Goal: Information Seeking & Learning: Learn about a topic

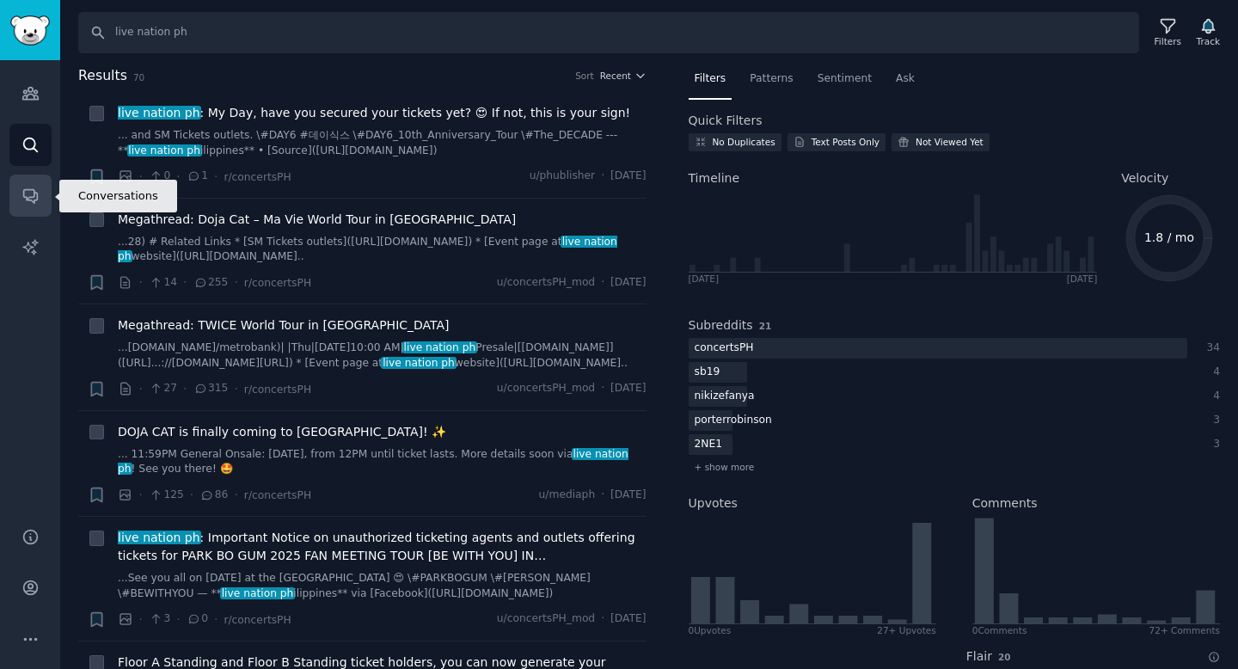
click at [34, 194] on icon "Sidebar" at bounding box center [30, 197] width 14 height 14
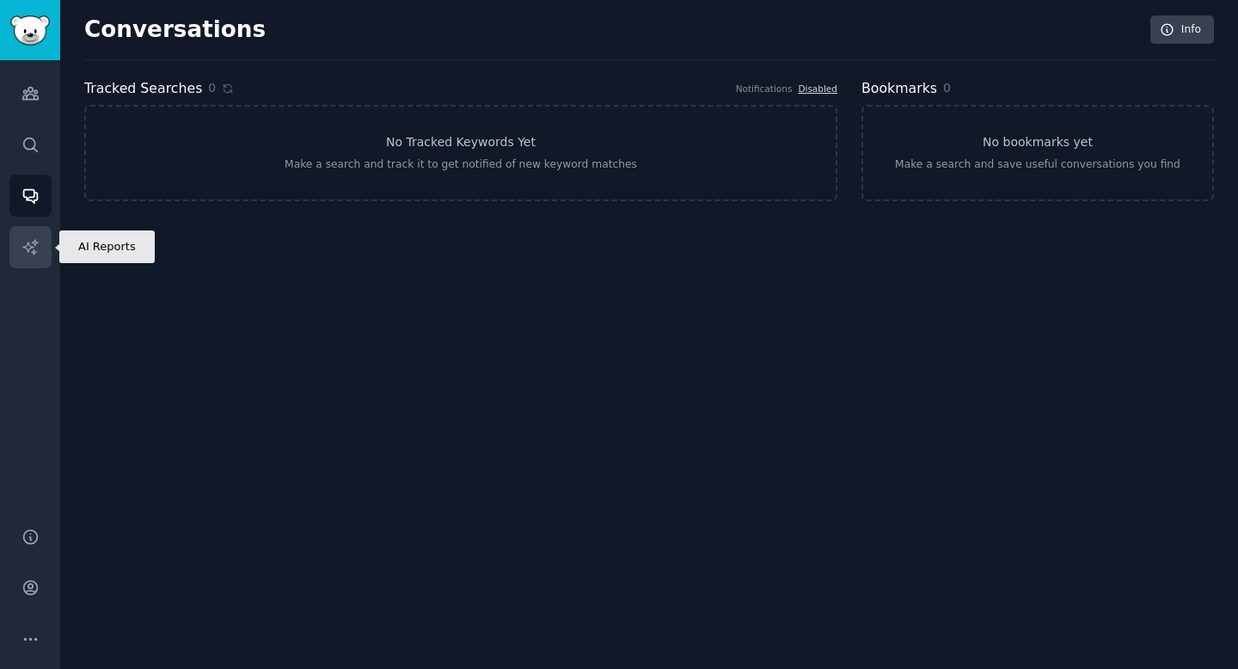
click at [28, 250] on icon "Sidebar" at bounding box center [30, 247] width 18 height 18
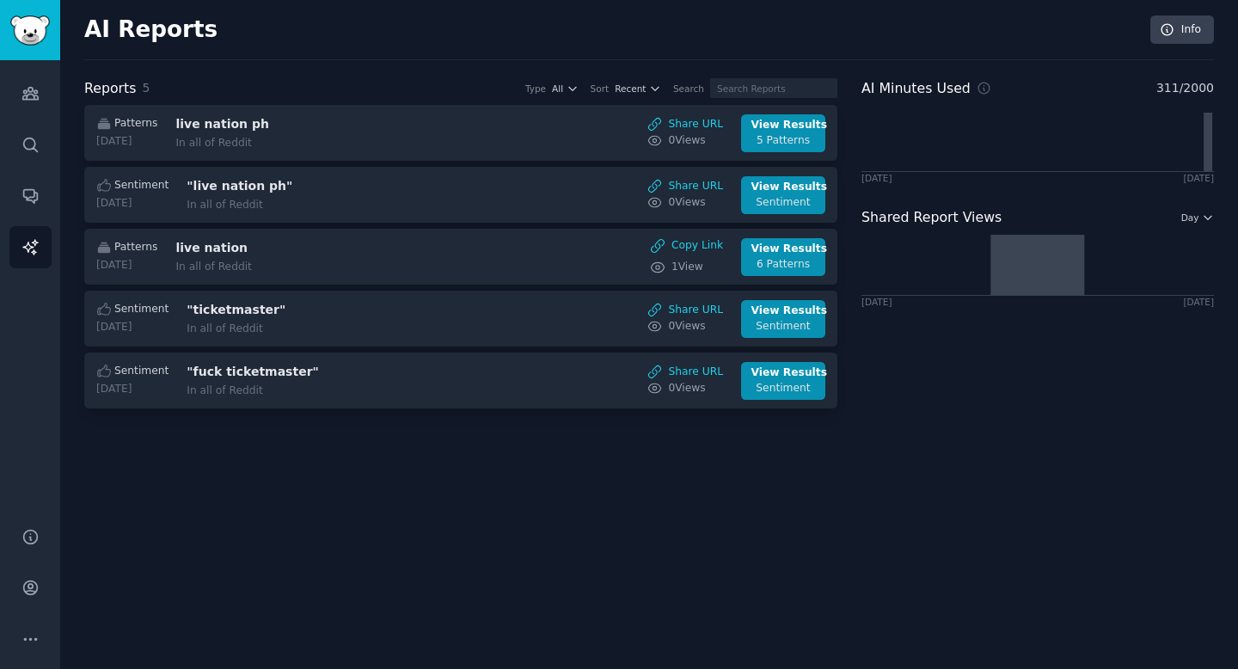
click at [43, 118] on div "Audiences Search Conversations AI Reports" at bounding box center [30, 283] width 60 height 446
click at [43, 136] on link "Search" at bounding box center [30, 145] width 42 height 42
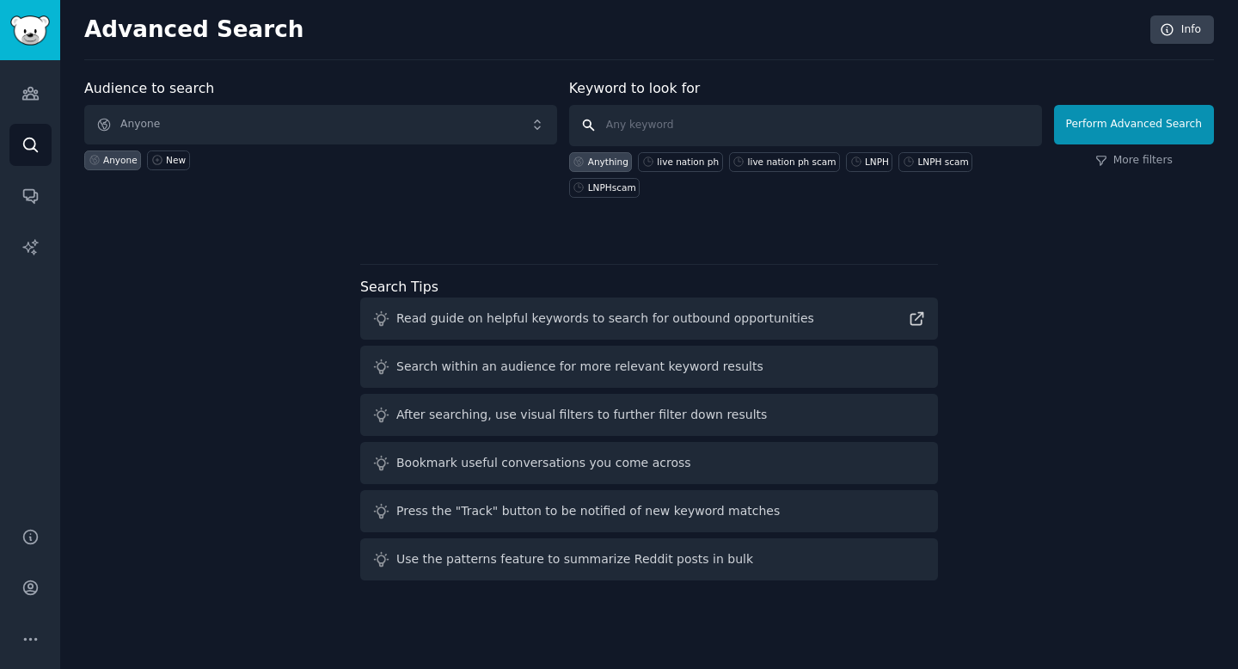
click at [648, 118] on input "text" at bounding box center [805, 125] width 473 height 41
type input "ticket master"
click at [806, 140] on input "ticket master" at bounding box center [805, 125] width 473 height 41
click at [1156, 155] on link "More filters" at bounding box center [1133, 160] width 77 height 15
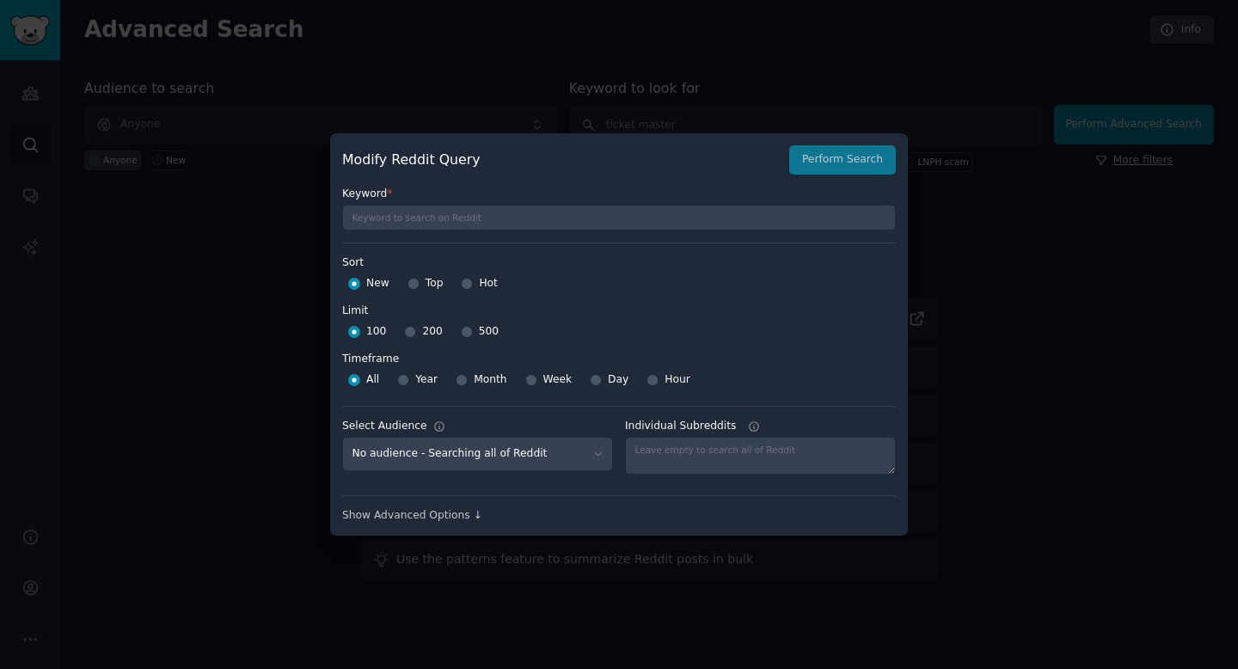
click at [1156, 155] on div at bounding box center [619, 334] width 1238 height 669
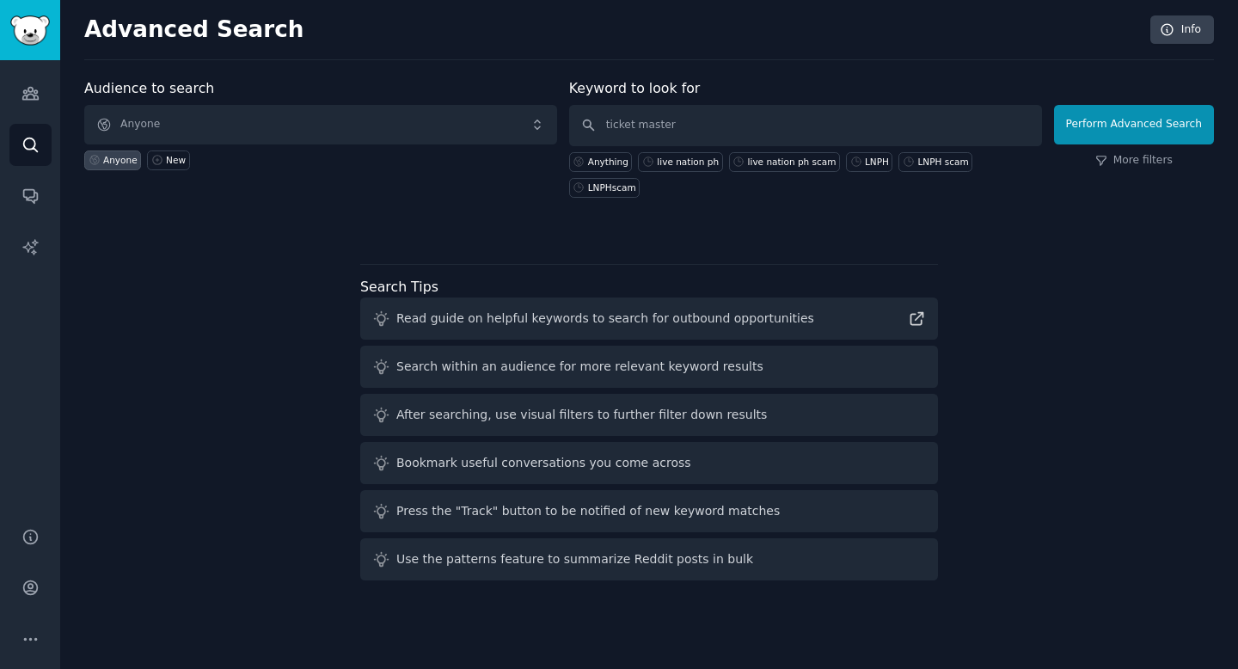
click at [985, 43] on div "Advanced Search Info" at bounding box center [649, 37] width 1130 height 45
click at [1127, 156] on link "More filters" at bounding box center [1133, 160] width 77 height 15
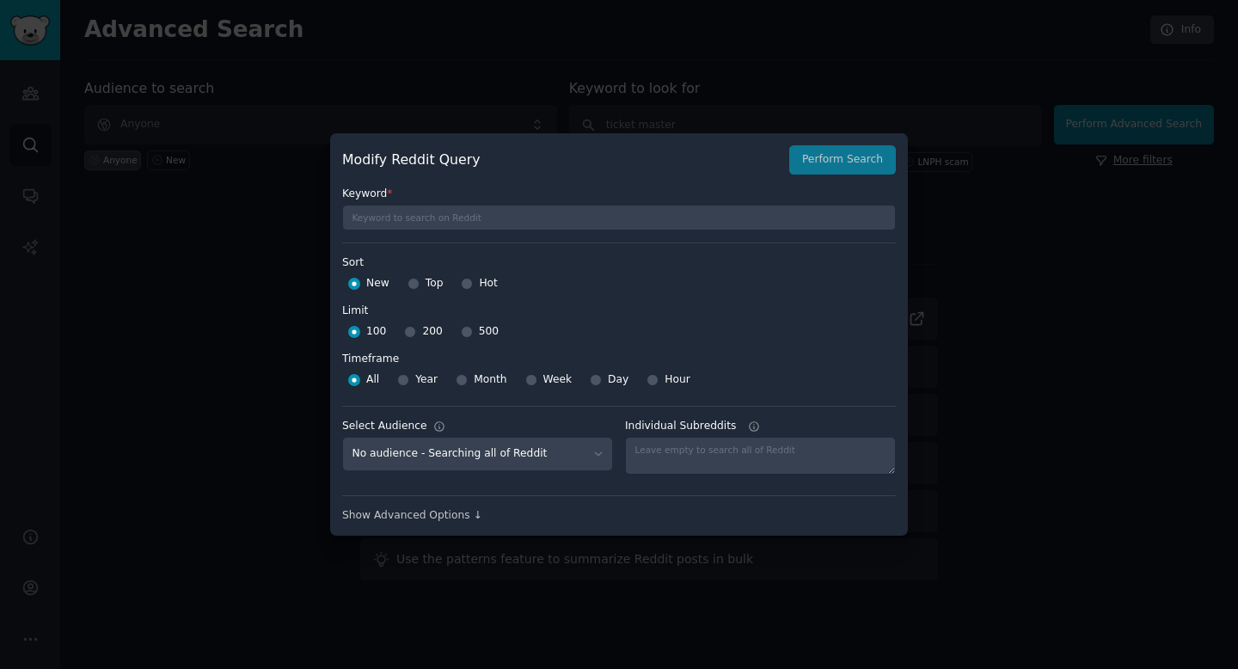
click at [1127, 113] on div at bounding box center [619, 334] width 1238 height 669
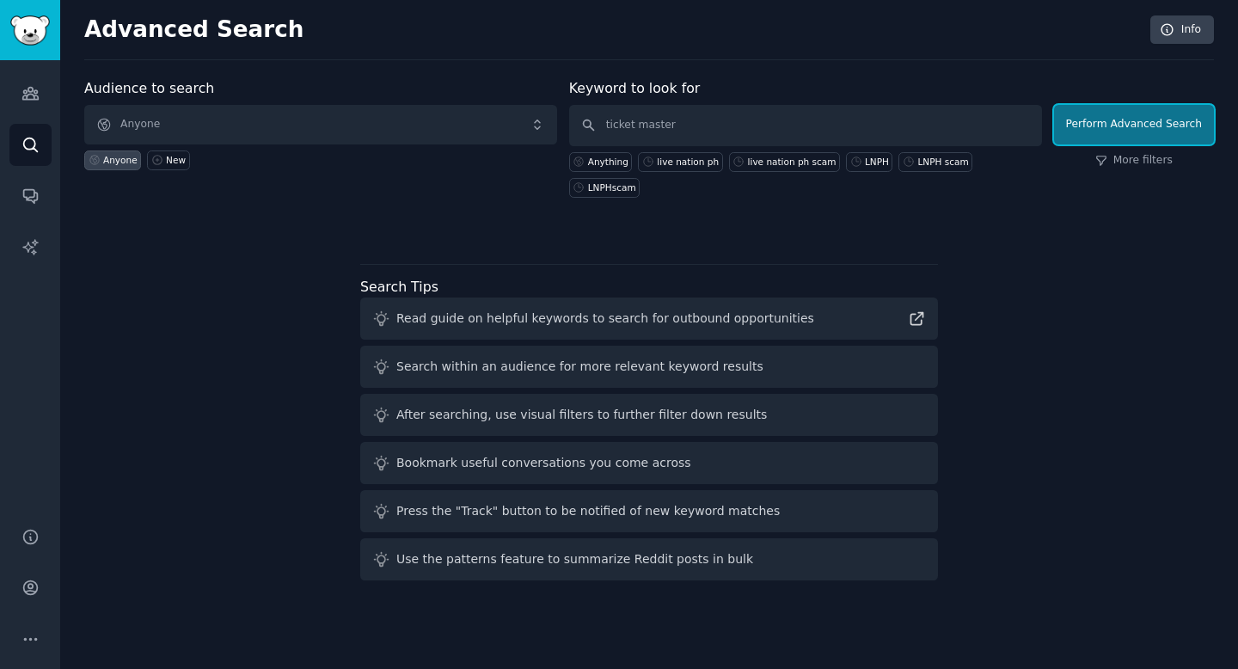
click at [1096, 119] on button "Perform Advanced Search" at bounding box center [1134, 125] width 160 height 40
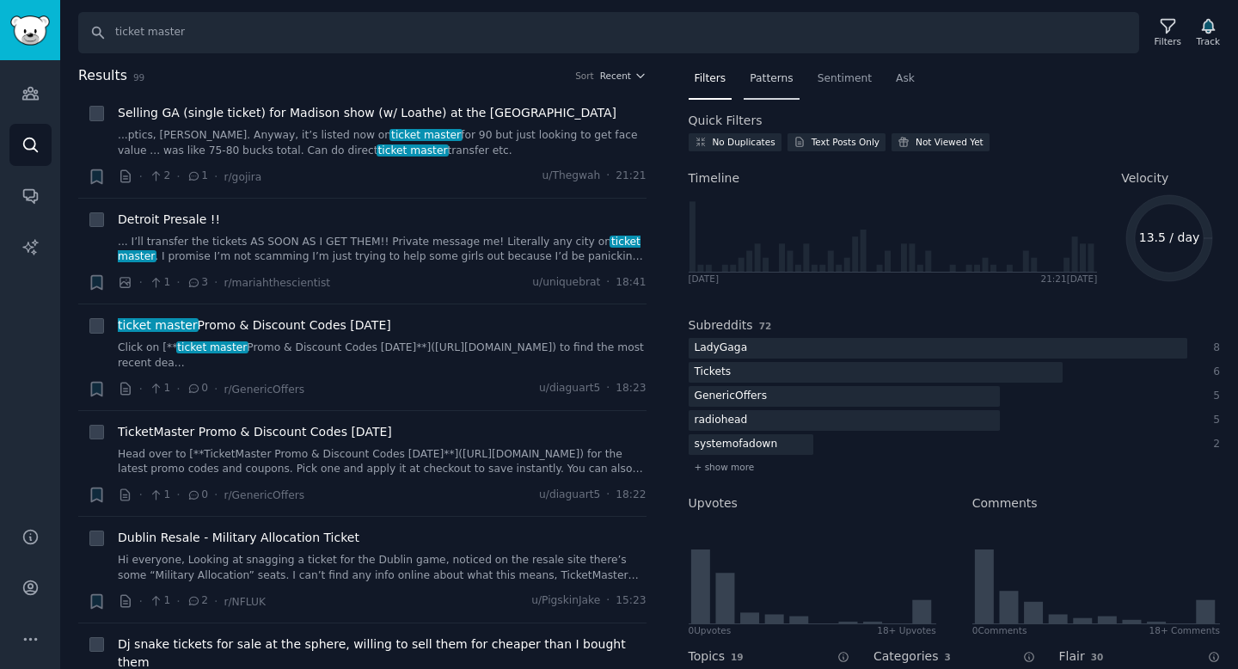
click at [787, 84] on span "Patterns" at bounding box center [771, 78] width 43 height 15
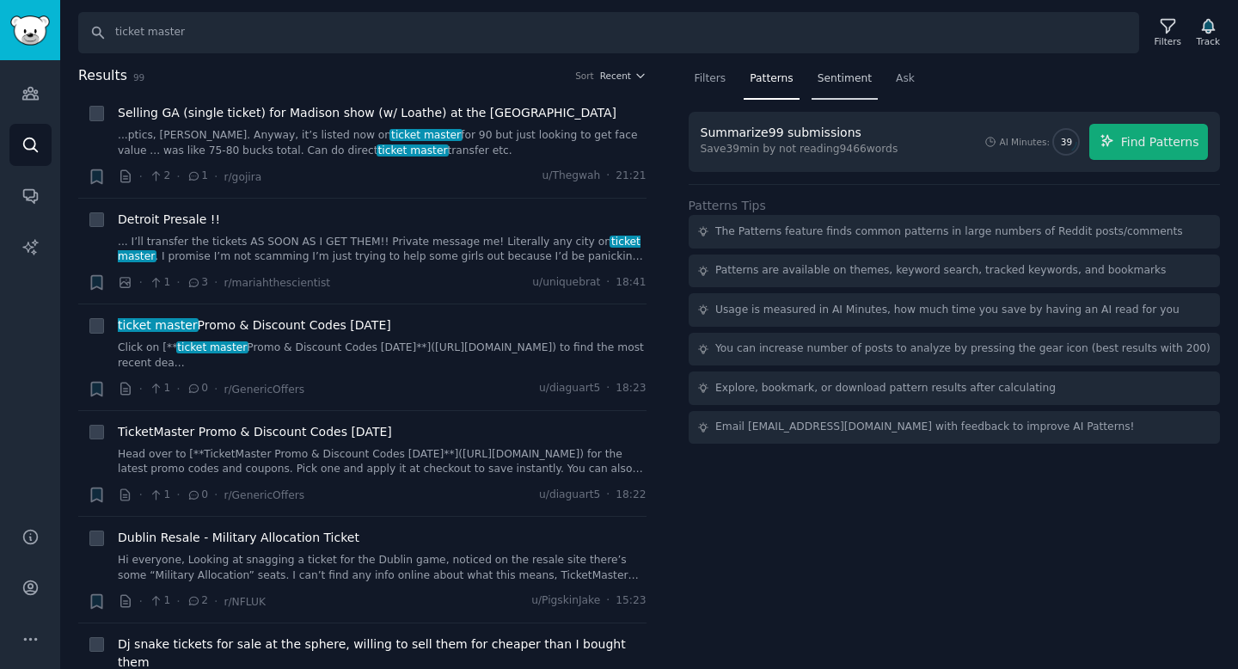
click at [842, 82] on span "Sentiment" at bounding box center [845, 78] width 54 height 15
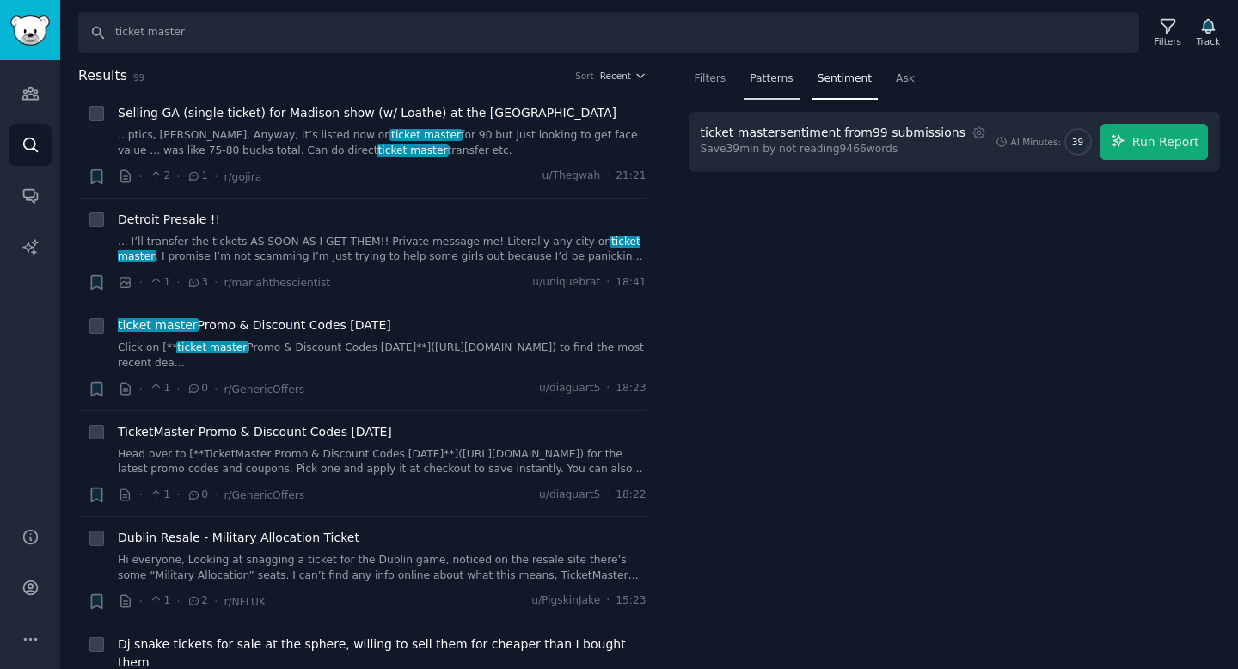
click at [779, 89] on div "Patterns" at bounding box center [771, 82] width 55 height 35
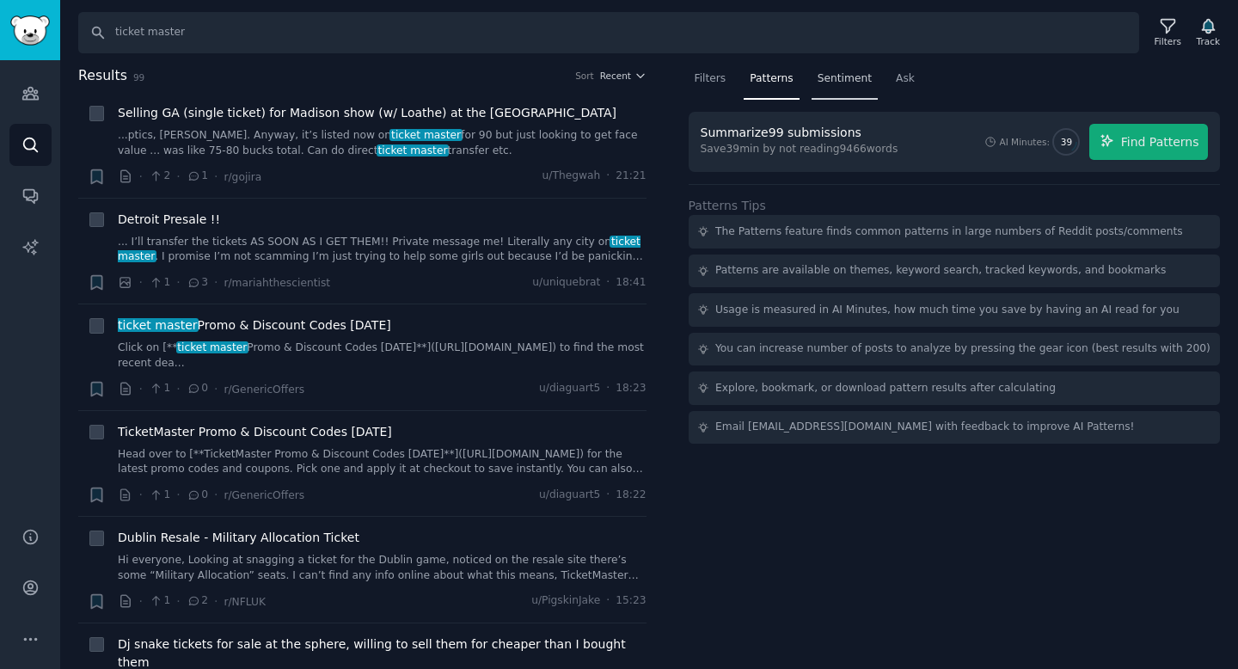
click at [850, 79] on span "Sentiment" at bounding box center [845, 78] width 54 height 15
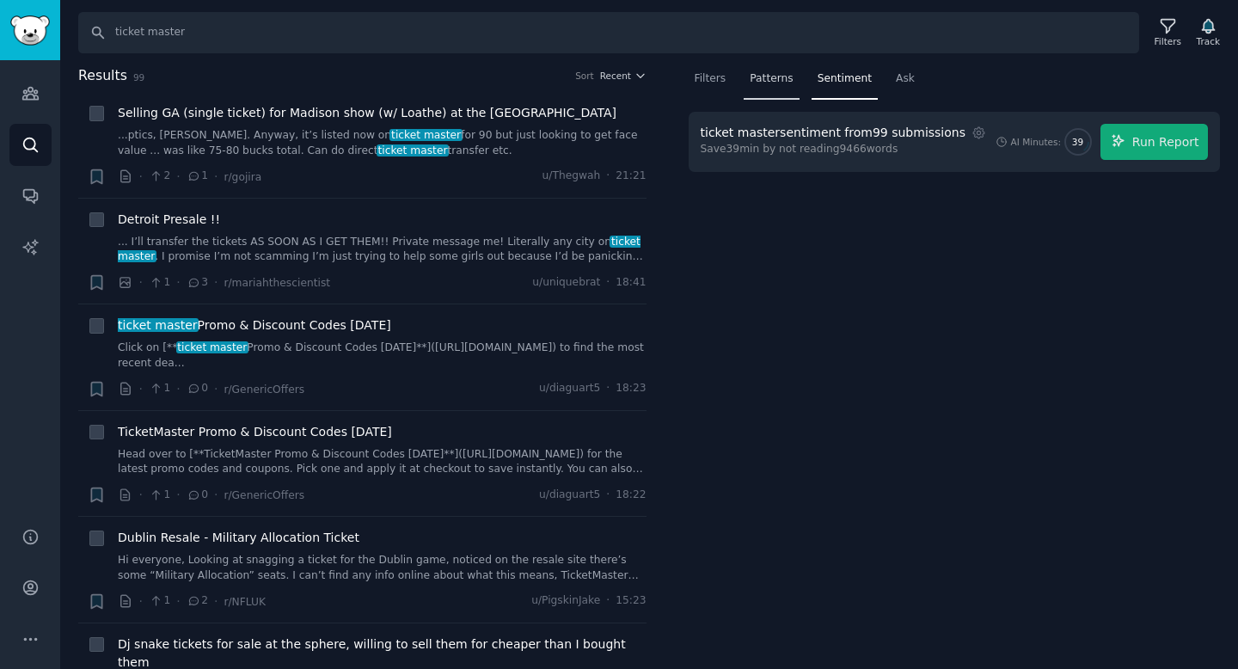
click at [775, 85] on span "Patterns" at bounding box center [771, 78] width 43 height 15
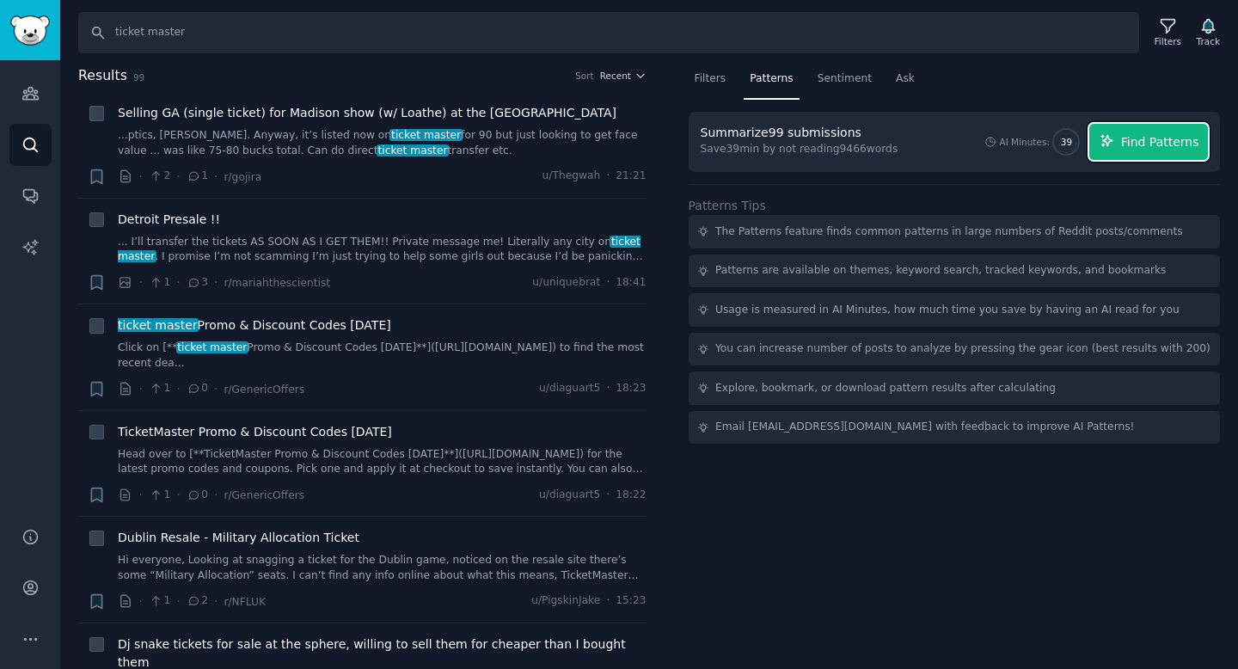
click at [1152, 144] on span "Find Patterns" at bounding box center [1160, 142] width 78 height 18
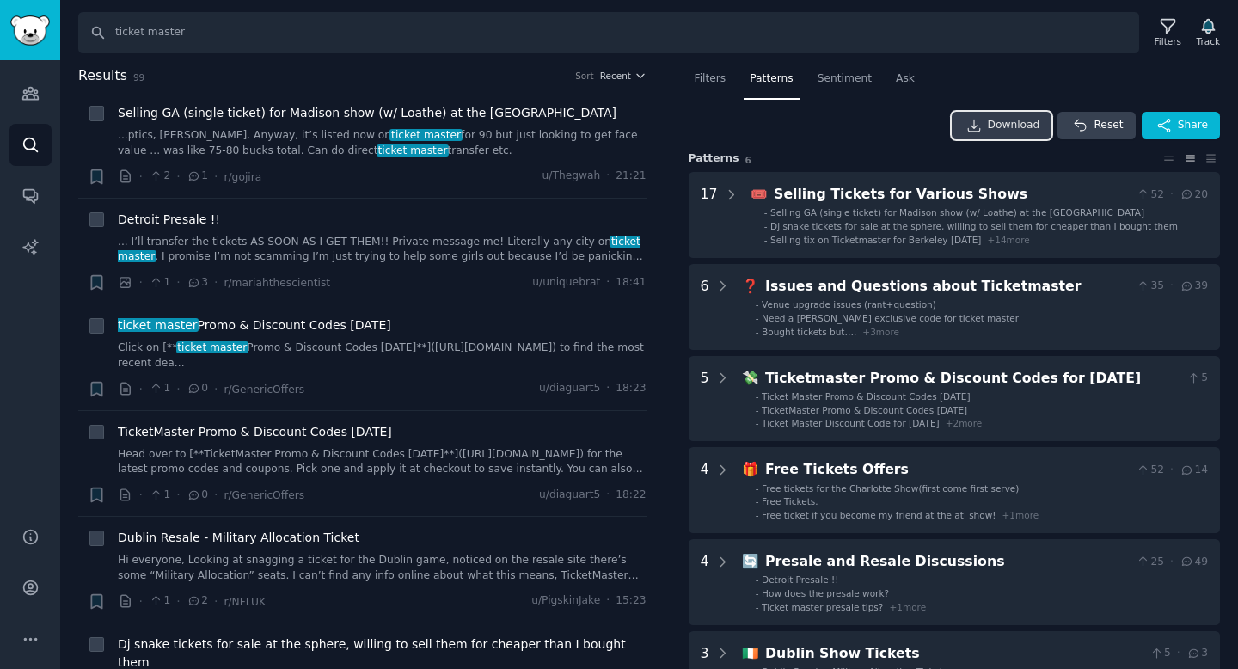
click at [973, 137] on link "Download" at bounding box center [1002, 126] width 101 height 28
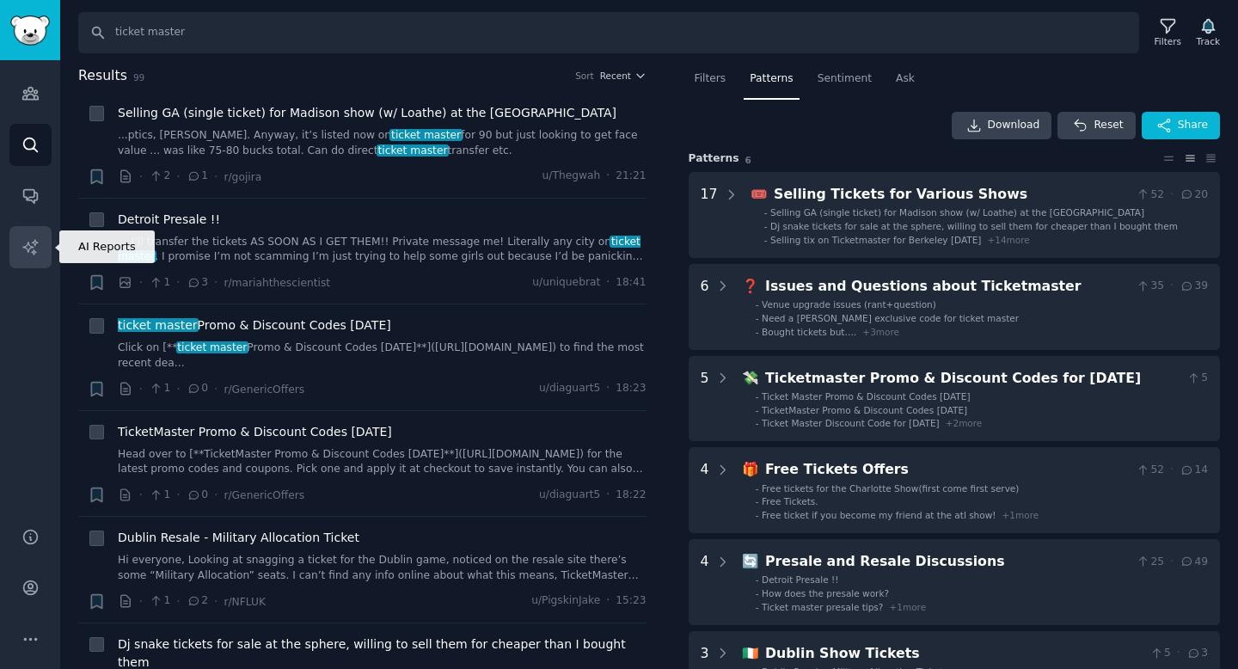
click at [30, 256] on link "AI Reports" at bounding box center [30, 247] width 42 height 42
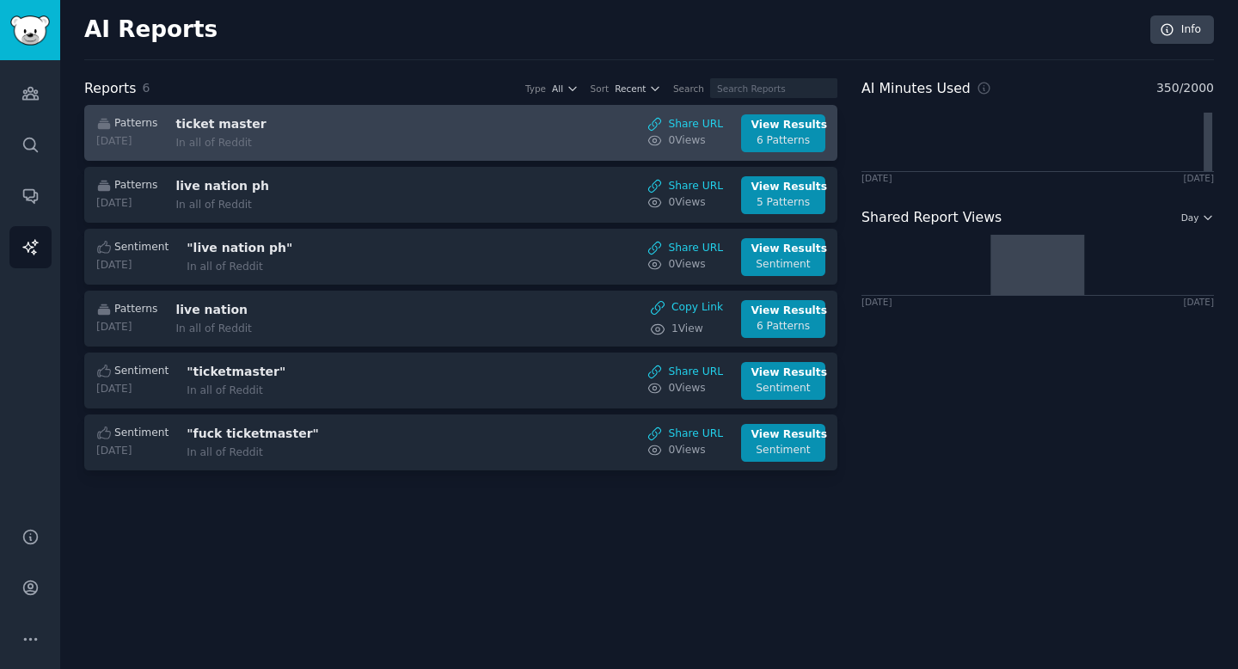
click at [265, 146] on div "In all of Reddit" at bounding box center [319, 143] width 289 height 15
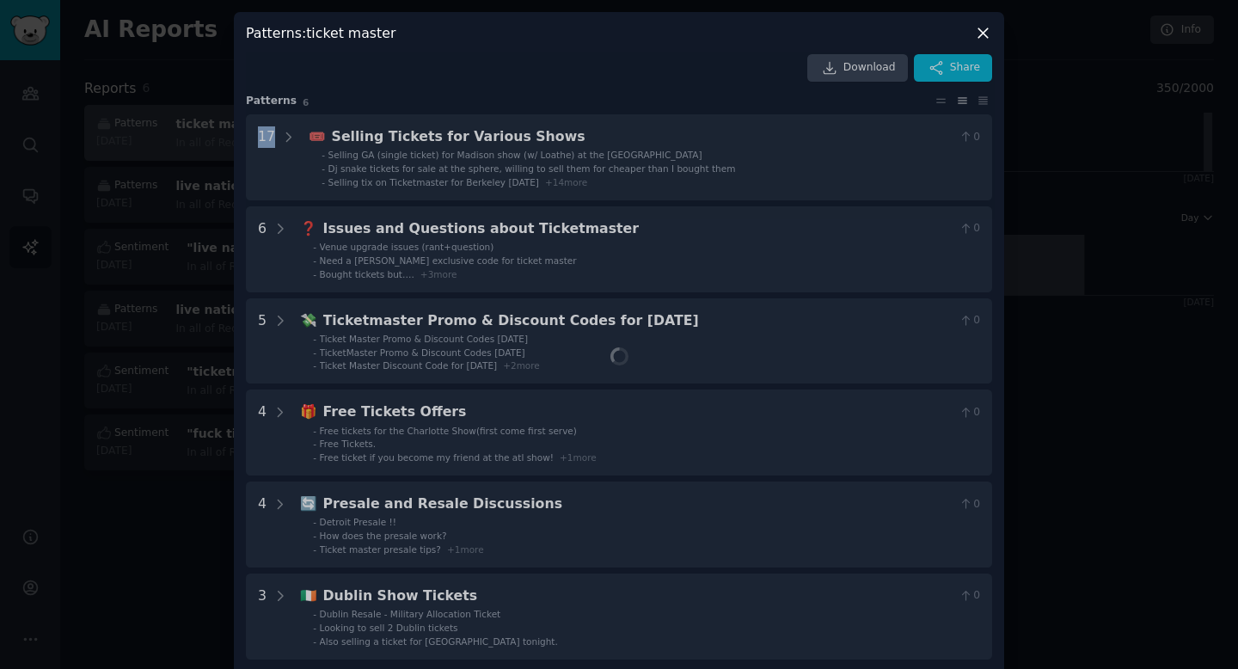
click at [265, 146] on div "Patterns : ticket master Download Share Pattern s 6 17 🎟️ Selling Tickets for V…" at bounding box center [619, 344] width 770 height 665
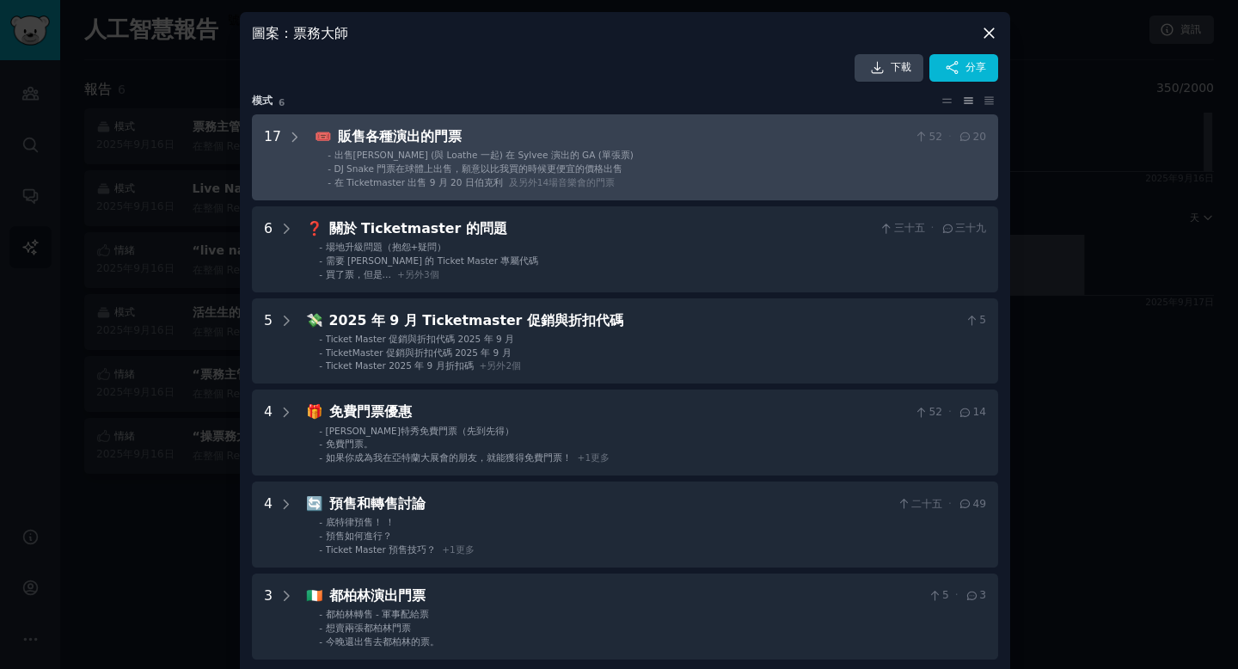
click at [316, 131] on font "🎟️" at bounding box center [323, 136] width 17 height 16
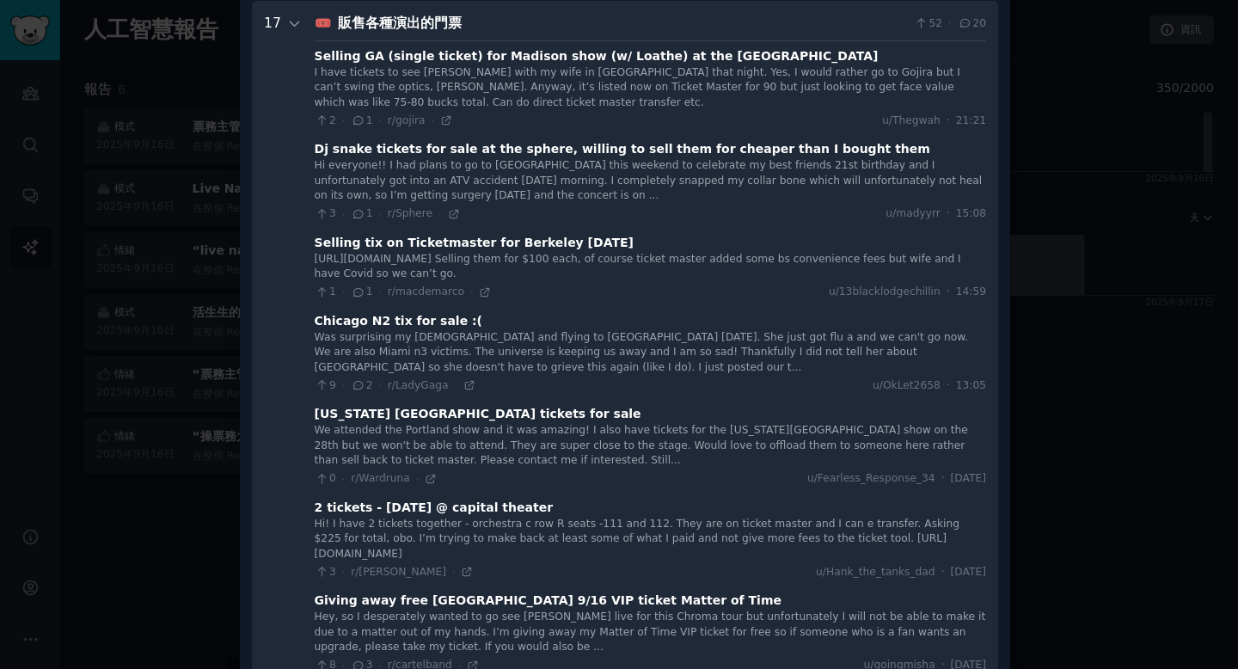
scroll to position [62, 0]
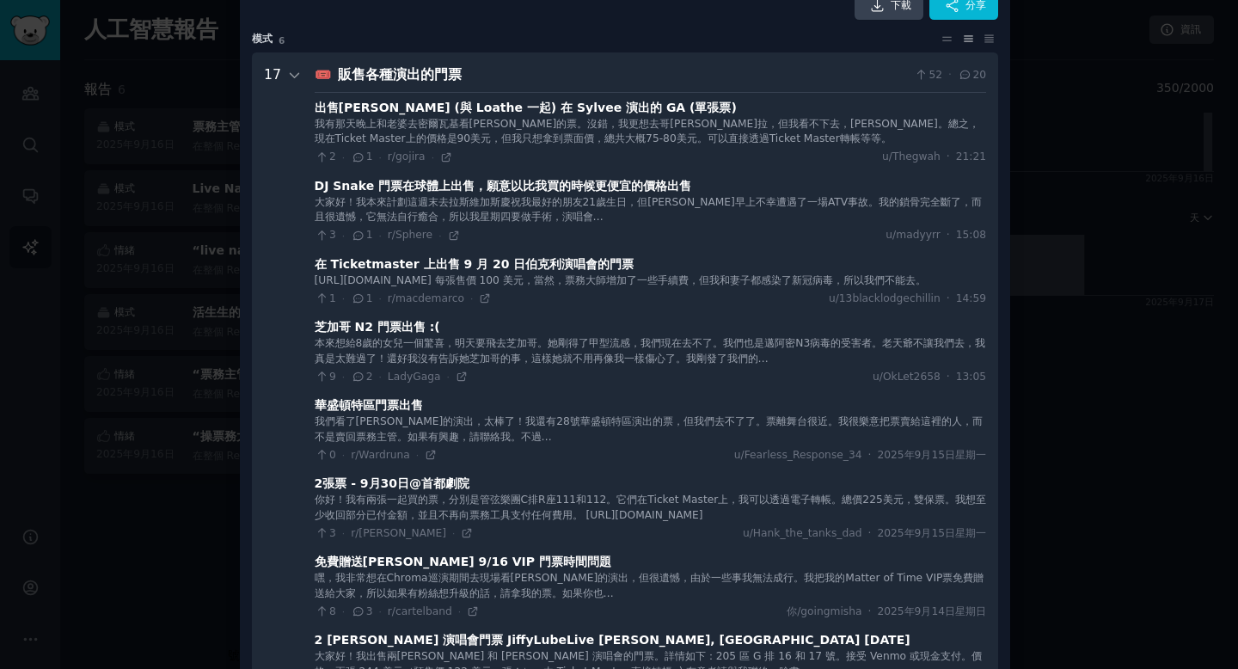
click at [338, 82] on font "販售各種演出的門票" at bounding box center [400, 74] width 124 height 16
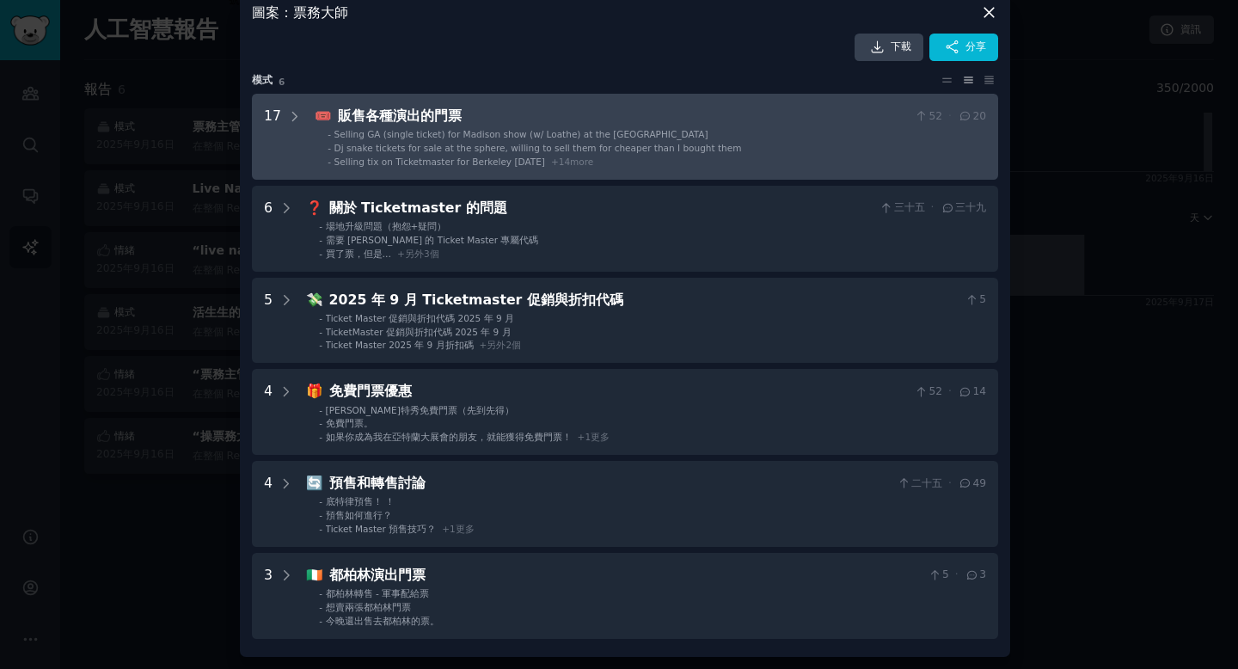
scroll to position [0, 0]
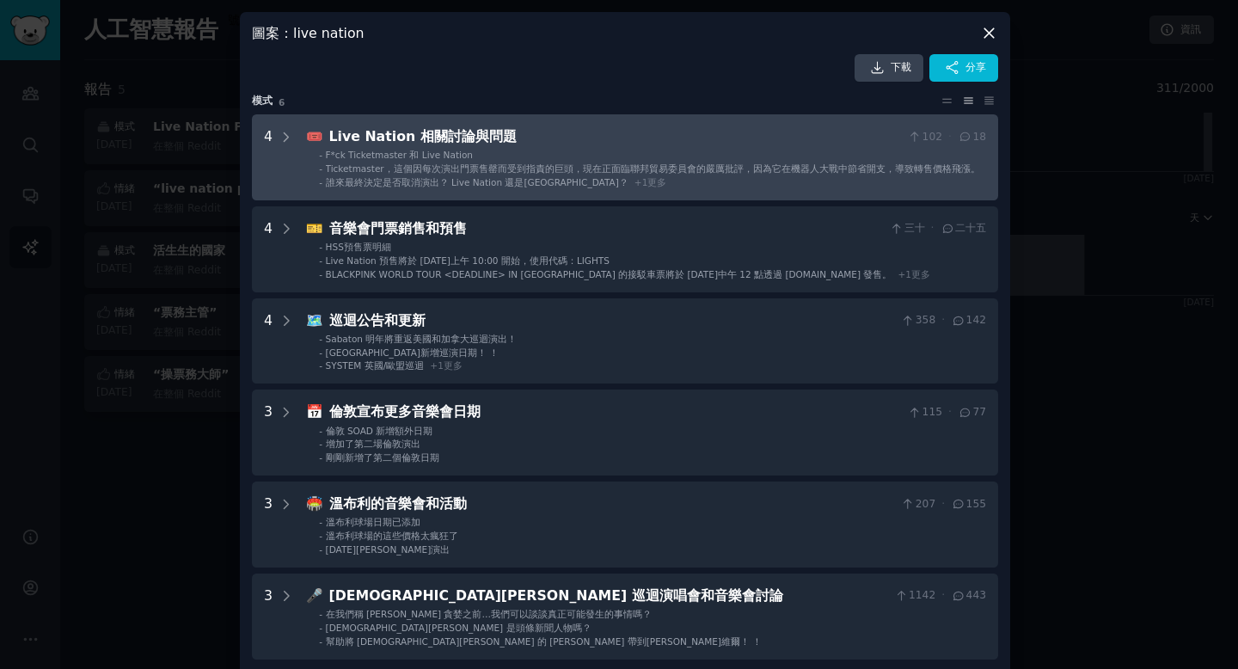
click at [593, 156] on li "- F*ck Ticketmaster 和 Live Nation" at bounding box center [652, 155] width 667 height 12
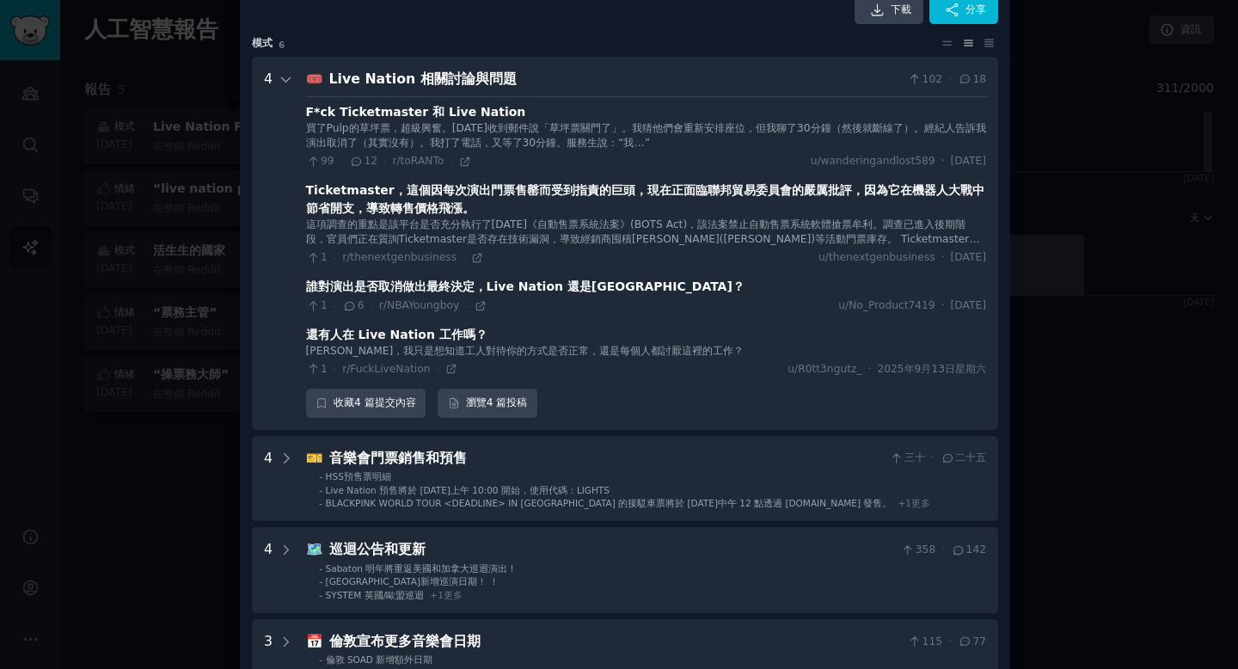
scroll to position [59, 0]
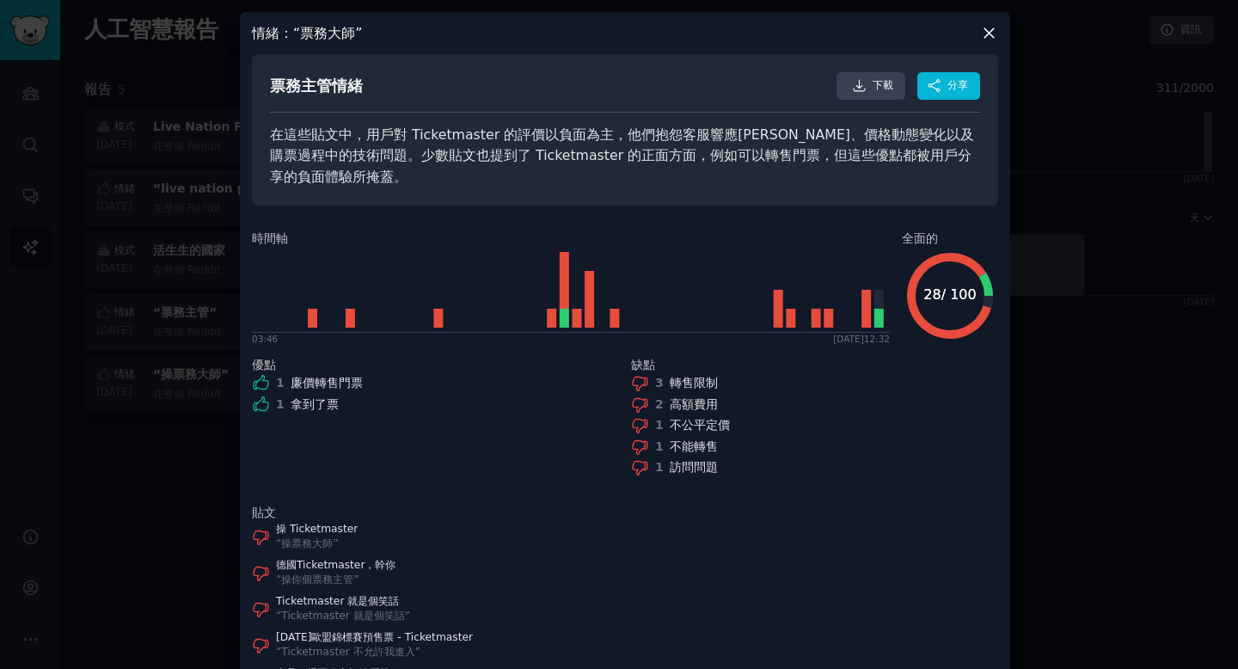
click at [739, 374] on div "3 轉售限制" at bounding box center [814, 383] width 367 height 18
drag, startPoint x: 288, startPoint y: 364, endPoint x: 350, endPoint y: 375, distance: 62.9
click at [350, 375] on div "1 廉價轉售門票 1 拿到了票" at bounding box center [435, 394] width 367 height 40
click at [350, 395] on div "1 拿到了票" at bounding box center [435, 404] width 367 height 18
drag, startPoint x: 659, startPoint y: 365, endPoint x: 694, endPoint y: 438, distance: 81.5
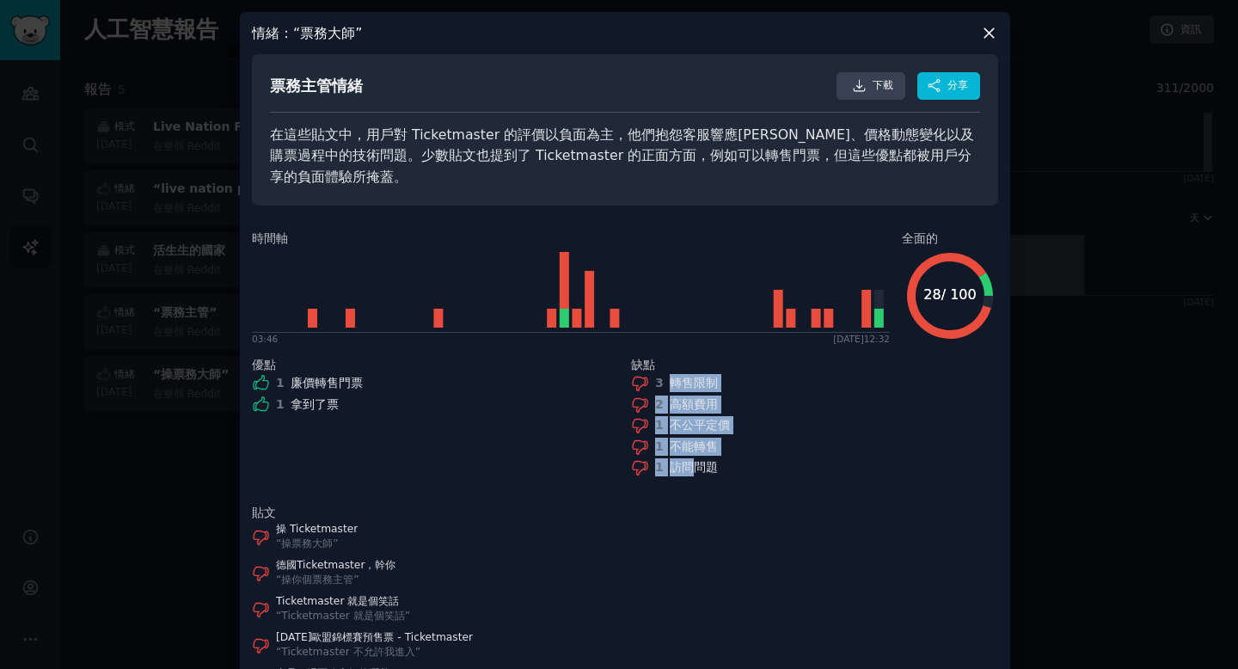
click at [694, 438] on div "3 轉售限制 2 高額費用 1 不公平定價 1 不能轉售 1 訪問問題" at bounding box center [814, 425] width 367 height 102
click at [708, 460] on font "訪問問題" at bounding box center [694, 467] width 48 height 14
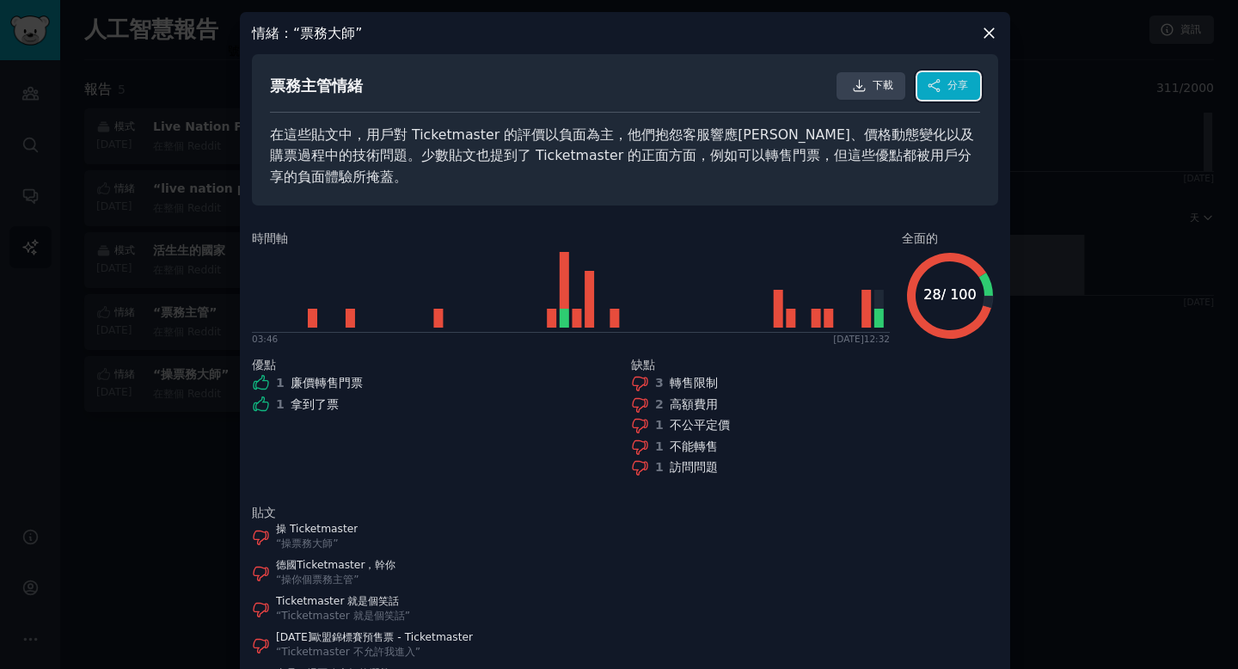
click at [949, 82] on font "分享" at bounding box center [957, 85] width 21 height 12
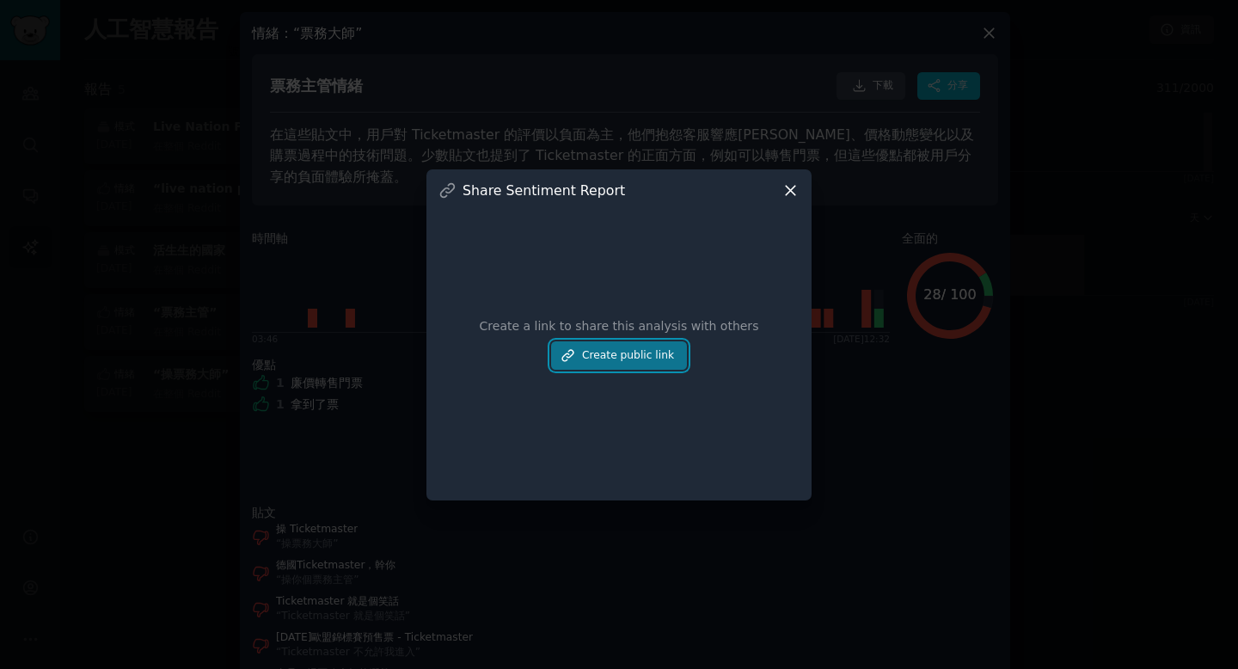
click at [672, 346] on button "Create public link" at bounding box center [619, 355] width 136 height 29
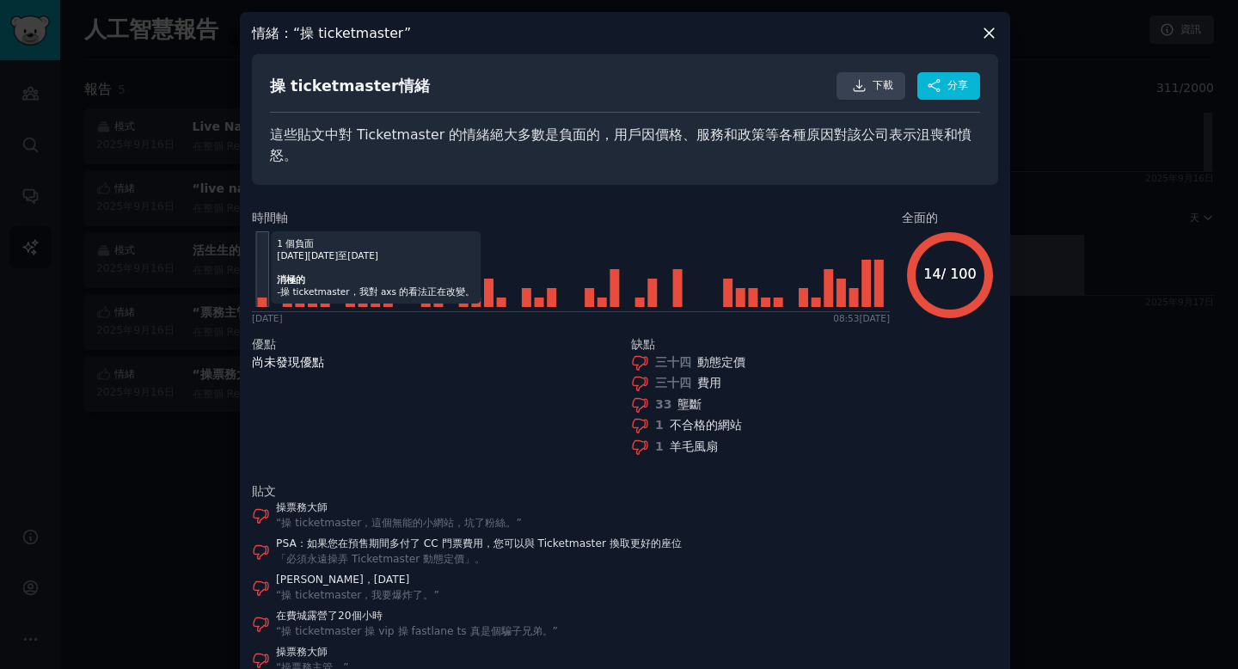
click at [262, 297] on icon at bounding box center [261, 301] width 9 height 9
click at [288, 297] on icon at bounding box center [287, 301] width 9 height 9
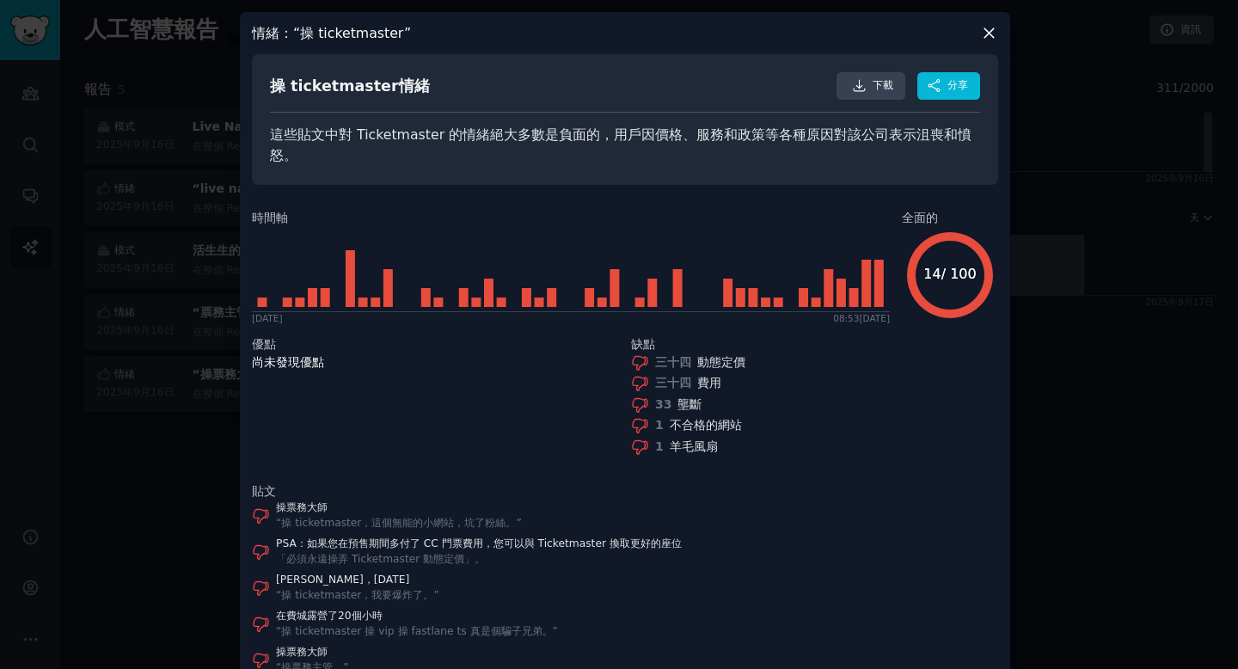
scroll to position [39, 0]
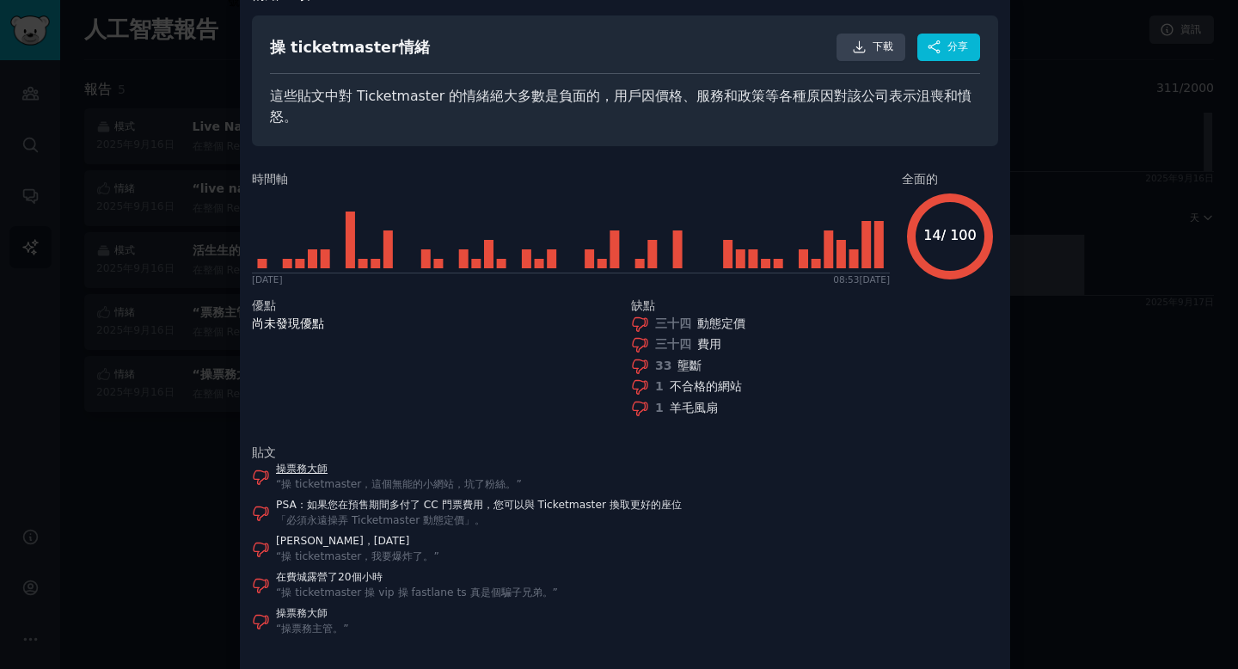
click at [318, 463] on font "操票務大師" at bounding box center [302, 469] width 52 height 12
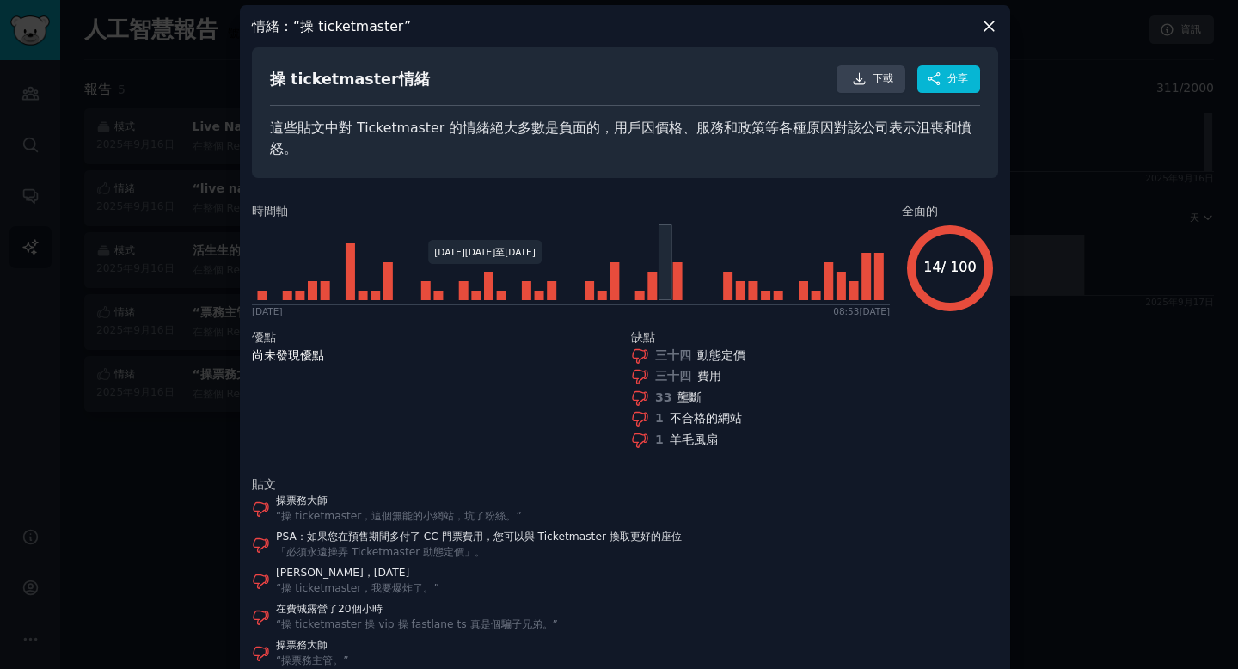
scroll to position [0, 0]
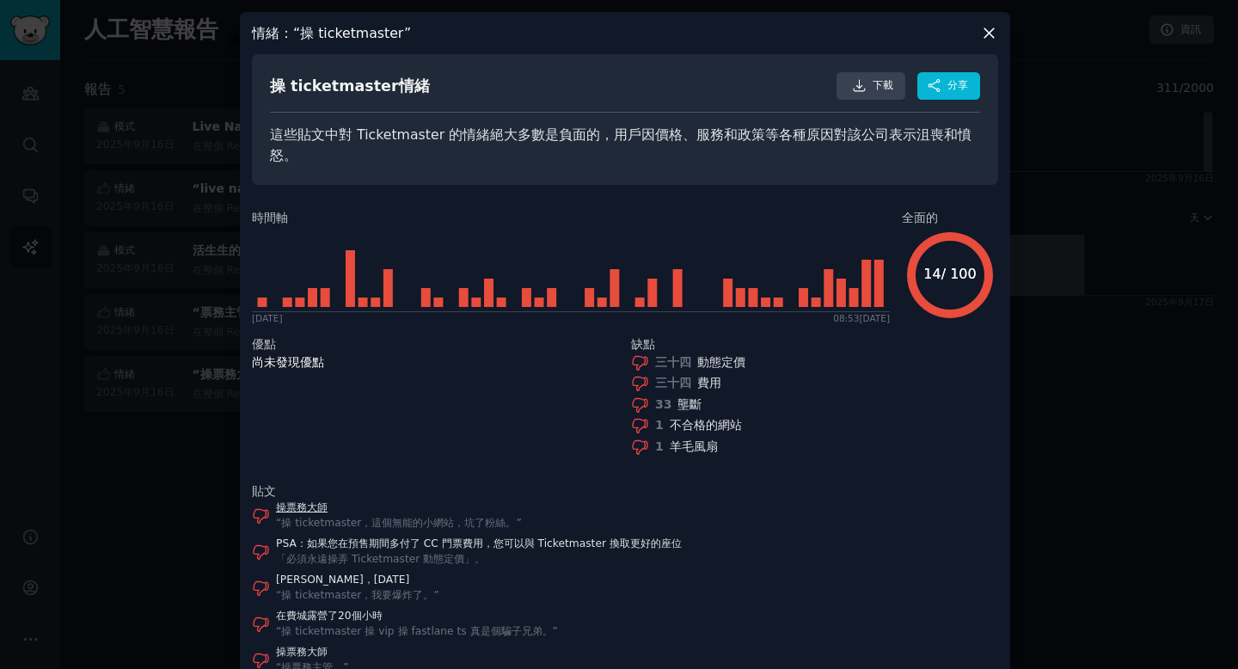
click at [292, 501] on font "操票務大師" at bounding box center [302, 507] width 52 height 12
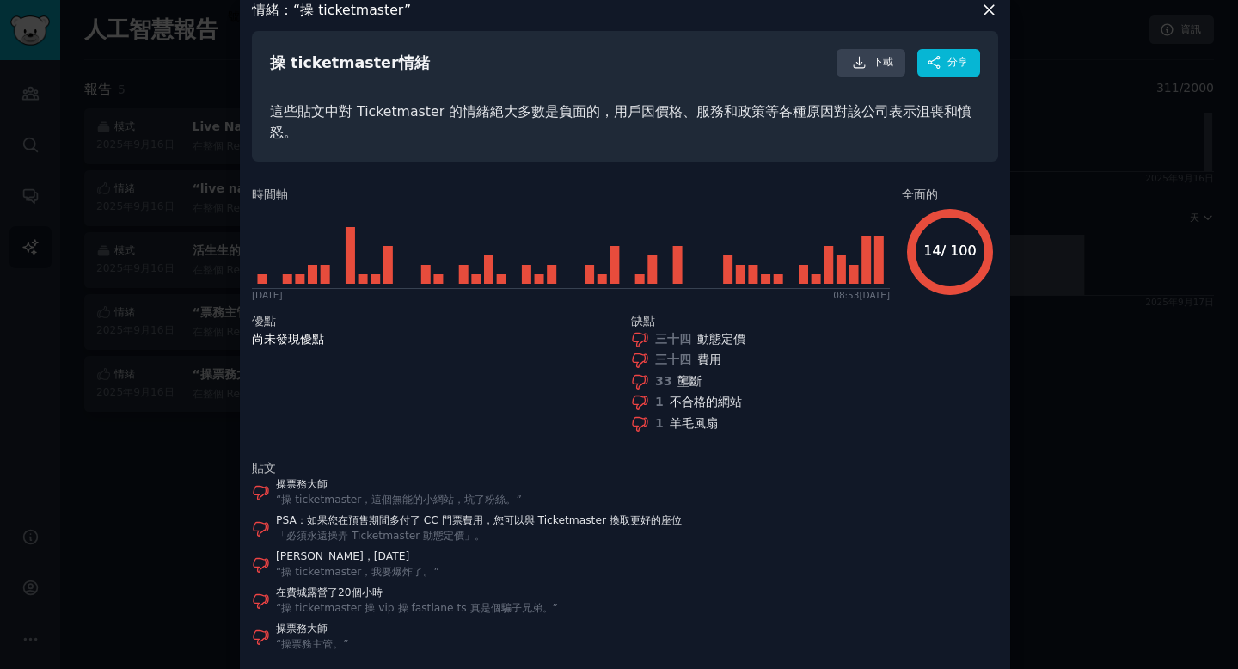
click at [445, 514] on font "PSA：如果您在預售期間多付了 CC 門票費用，您可以與 Ticketmaster 換取更好的座位" at bounding box center [479, 520] width 406 height 12
click at [311, 478] on font "操票務大師" at bounding box center [302, 484] width 52 height 12
click at [333, 550] on font "石小馬，6月3日" at bounding box center [342, 556] width 133 height 12
click at [326, 477] on link "操票務大師" at bounding box center [399, 484] width 246 height 15
click at [354, 586] on font "在費城露營了20個小時" at bounding box center [329, 592] width 107 height 12
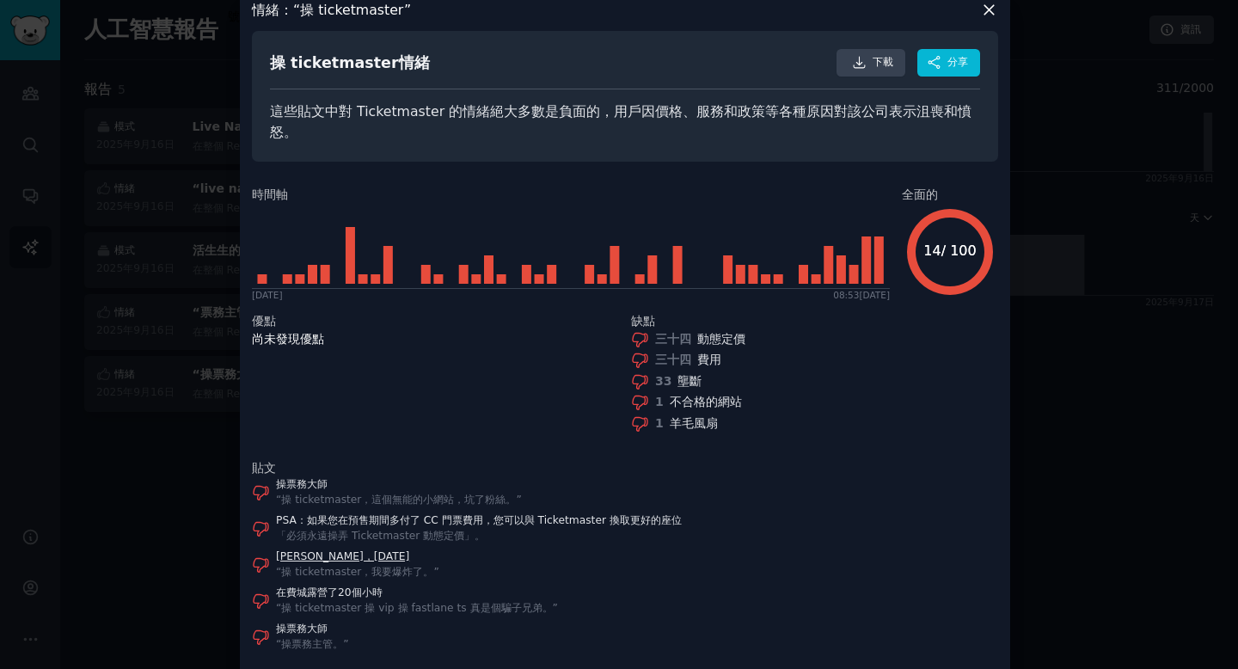
click at [321, 550] on font "石小馬，6月3日" at bounding box center [342, 556] width 133 height 12
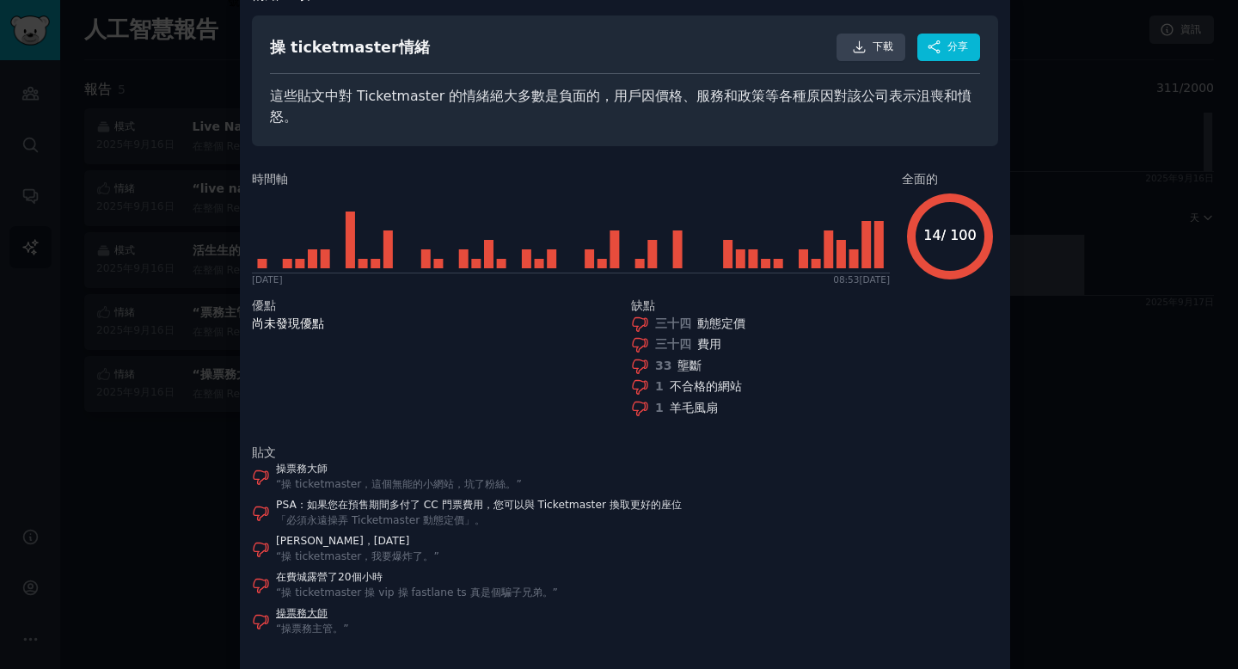
click at [285, 607] on font "操票務大師" at bounding box center [302, 613] width 52 height 12
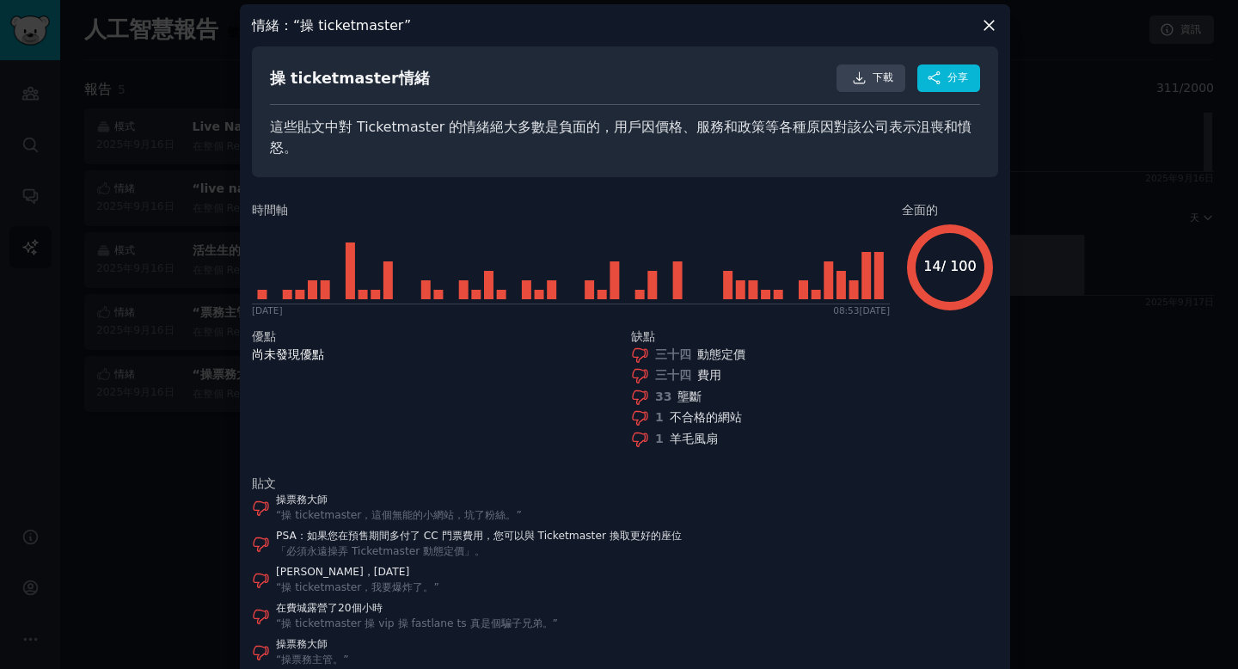
scroll to position [0, 0]
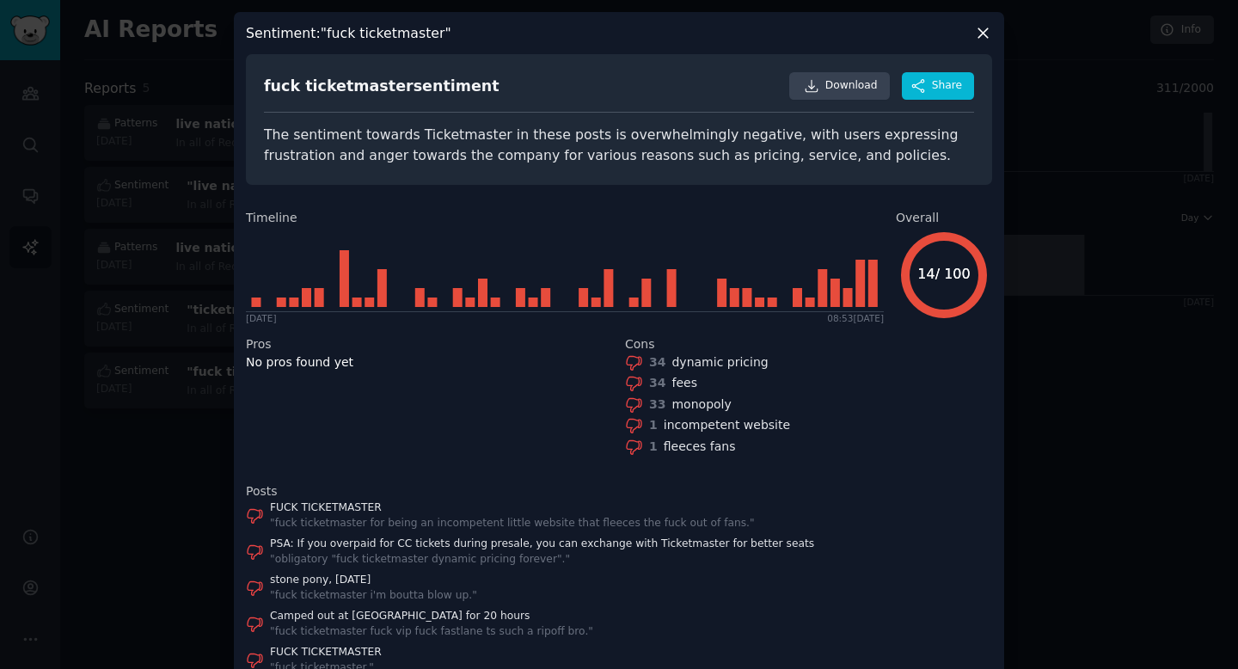
click at [368, 31] on h3 "Sentiment : "fuck ticketmaster"" at bounding box center [348, 33] width 205 height 18
drag, startPoint x: 329, startPoint y: 31, endPoint x: 441, endPoint y: 32, distance: 111.8
click at [443, 32] on div "Sentiment : "fuck ticketmaster"" at bounding box center [619, 33] width 746 height 18
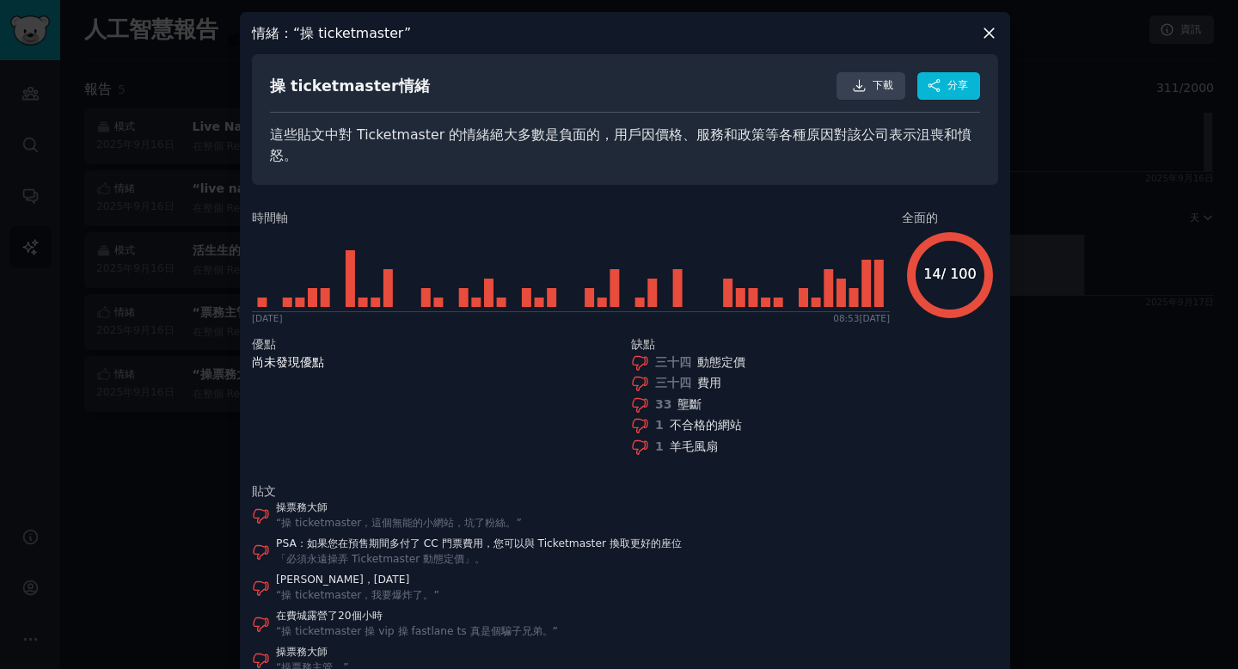
click at [671, 61] on div "操 ticketmaster 情緒 下載 分享 這些貼文中對 Ticketmaster 的情緒絕大多數是負面的，用戶因價格、服務和政策等各種原因對該公司表示沮…" at bounding box center [625, 119] width 746 height 131
drag, startPoint x: 697, startPoint y: 342, endPoint x: 742, endPoint y: 395, distance: 68.9
click at [742, 395] on div "三十四 動態定價 三十四 費用 33 壟斷 1 不合格的網站 1 羊毛風扇" at bounding box center [814, 404] width 367 height 102
click at [742, 416] on div "1 不合格的網站" at bounding box center [814, 425] width 367 height 18
drag, startPoint x: 694, startPoint y: 344, endPoint x: 746, endPoint y: 345, distance: 52.4
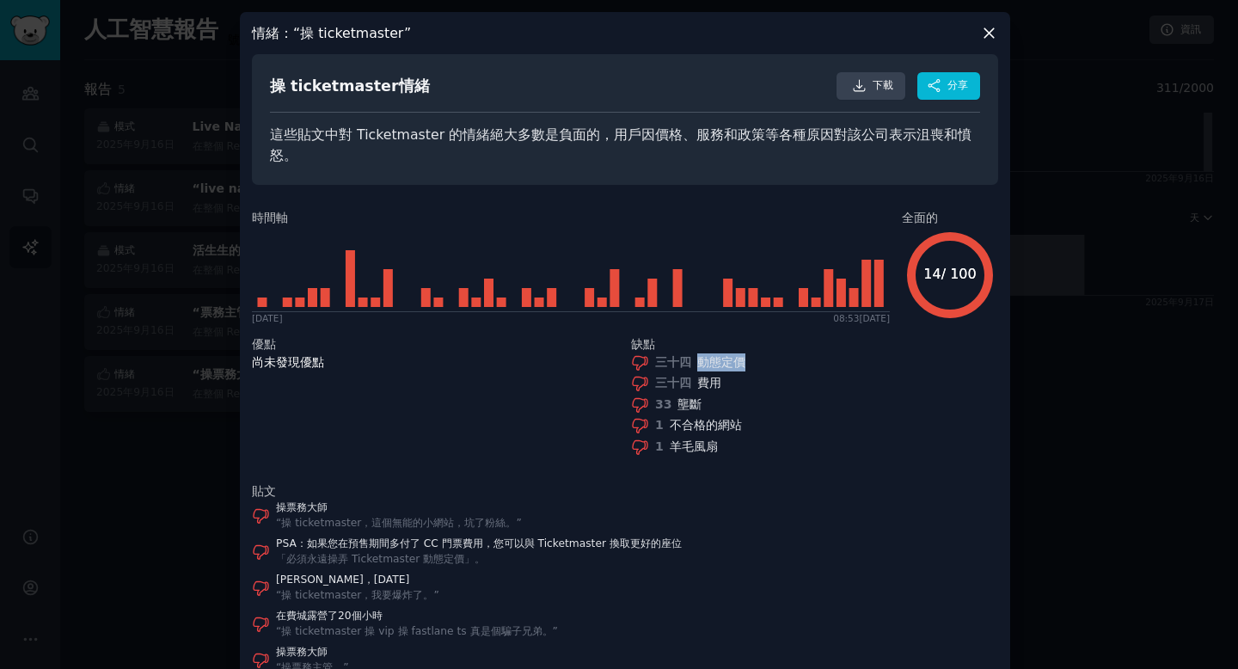
click at [746, 353] on div "三十四 動態定價" at bounding box center [814, 362] width 367 height 18
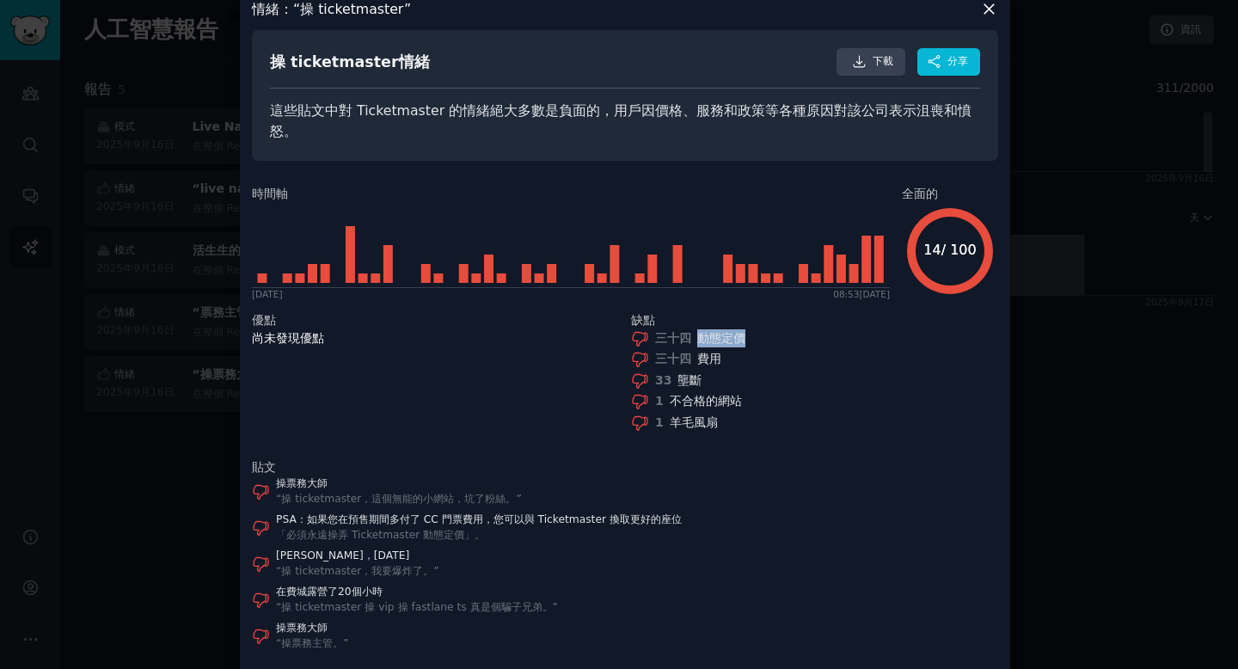
scroll to position [23, 0]
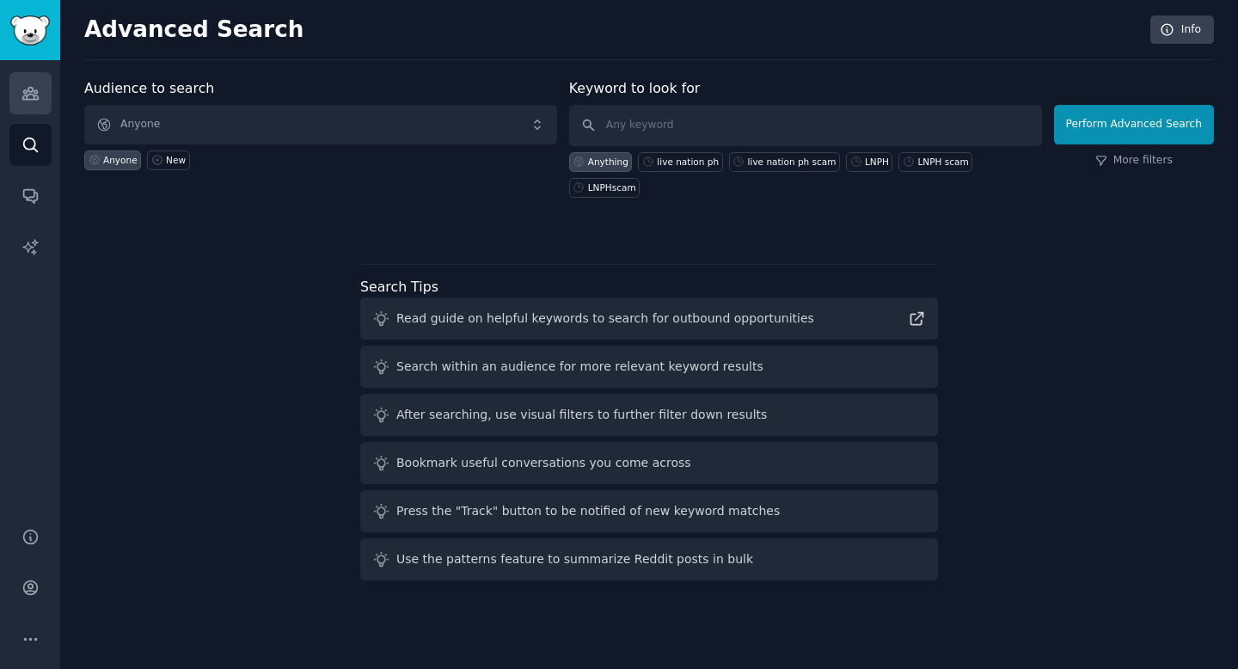
click at [49, 89] on link "Audiences" at bounding box center [30, 93] width 42 height 42
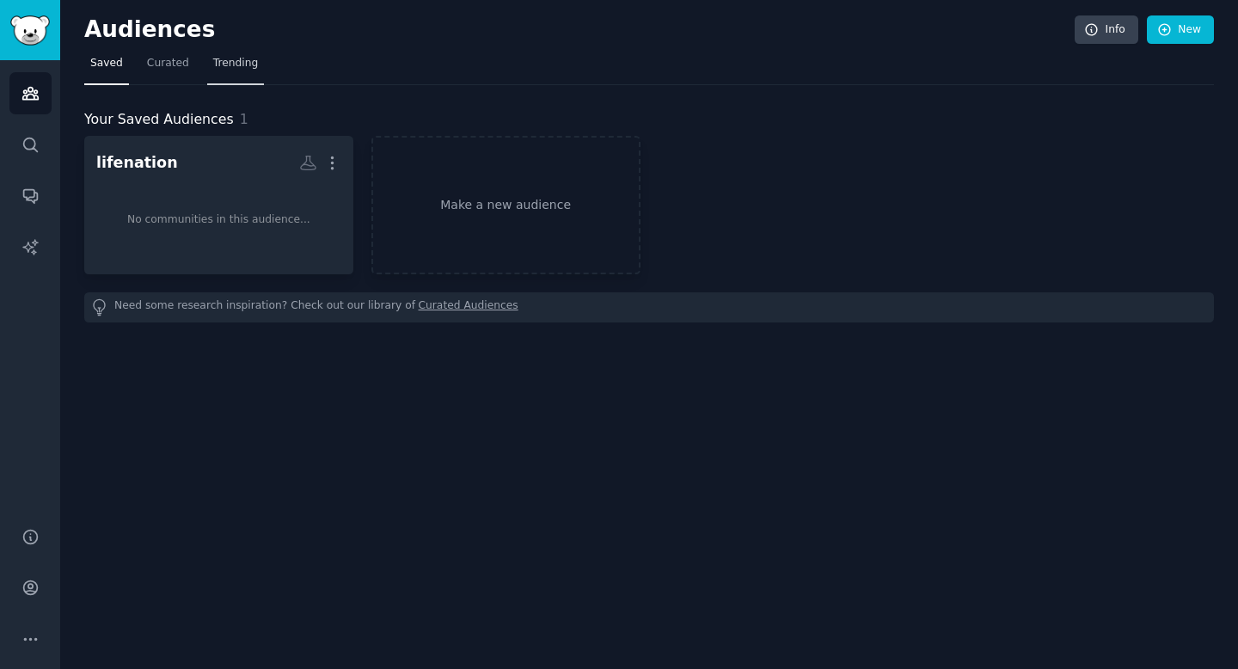
click at [231, 60] on span "Trending" at bounding box center [235, 63] width 45 height 15
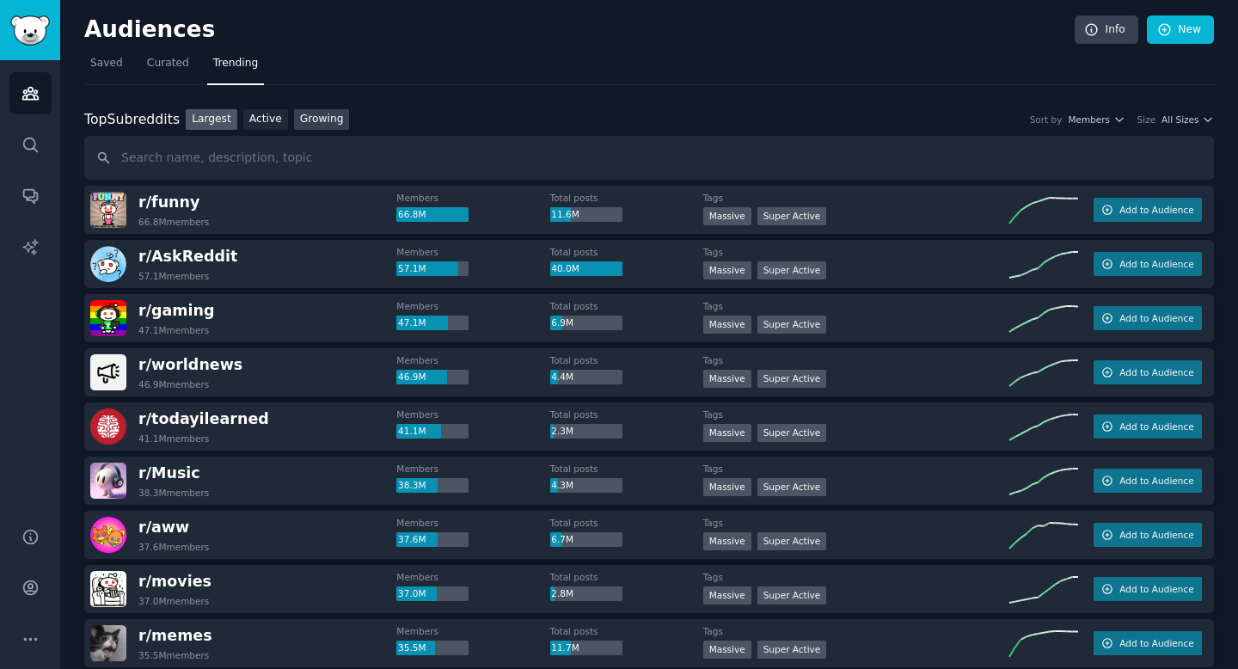
click at [315, 118] on link "Growing" at bounding box center [322, 119] width 56 height 21
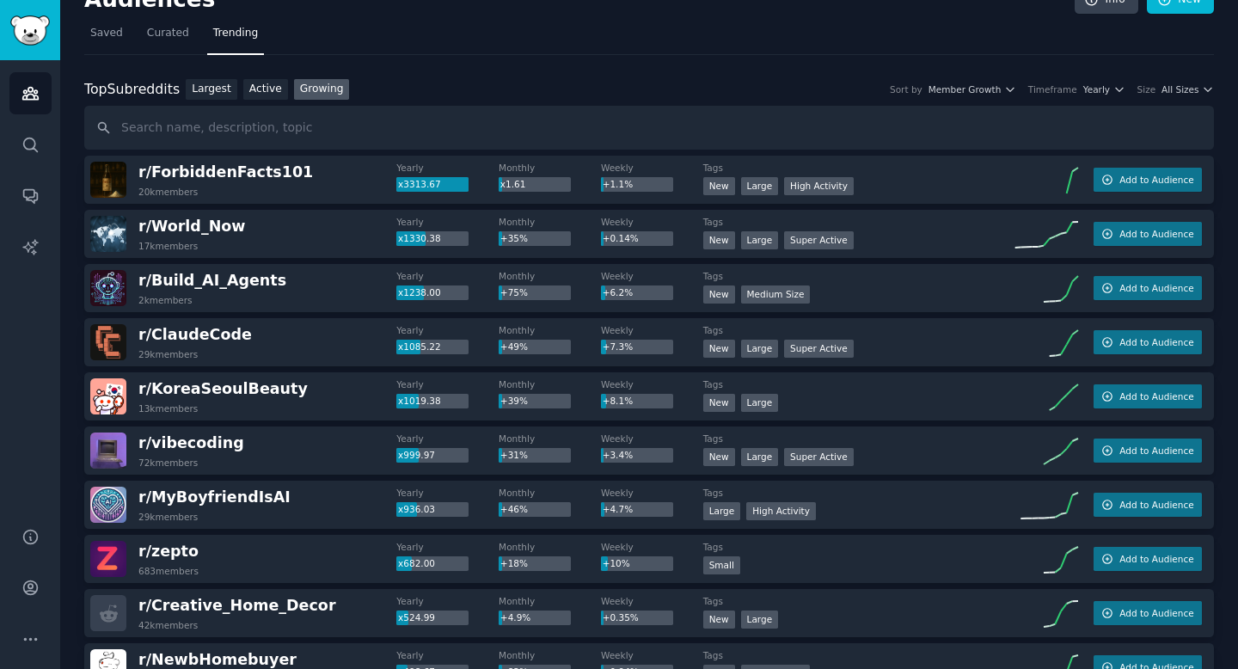
scroll to position [34, 0]
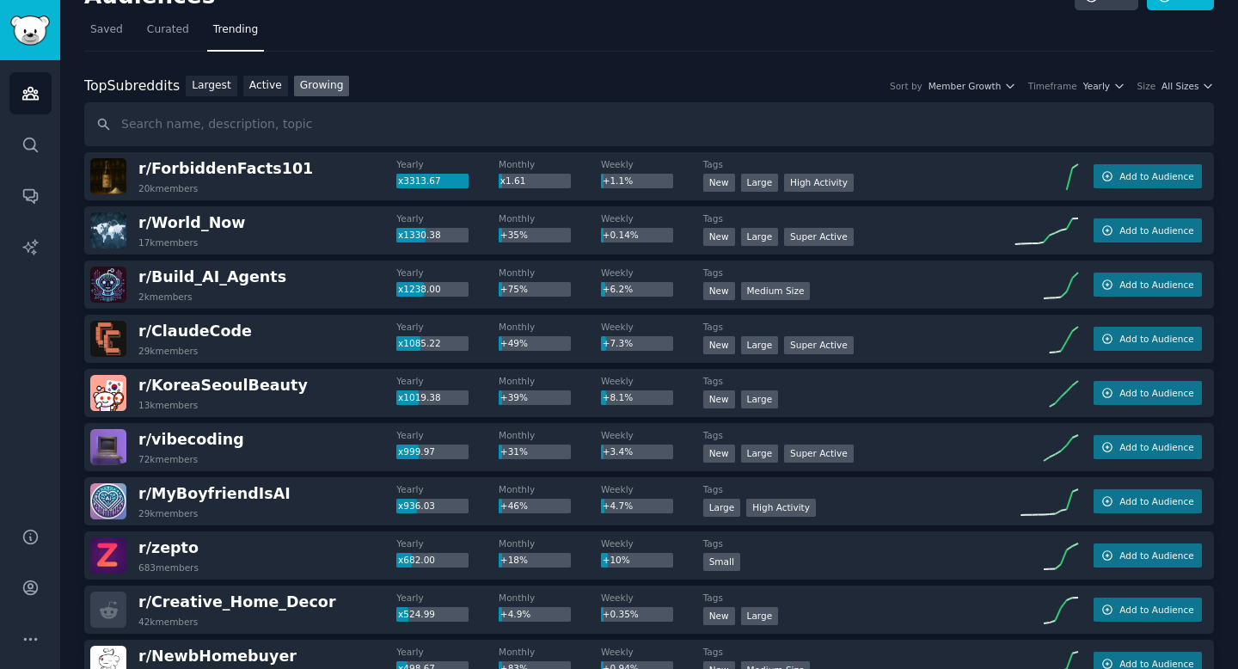
click at [270, 498] on div "r/ MyBoyfriendIsAI 29k members" at bounding box center [243, 501] width 306 height 36
click at [230, 509] on div "29k members" at bounding box center [214, 513] width 152 height 12
drag, startPoint x: 156, startPoint y: 491, endPoint x: 142, endPoint y: 466, distance: 28.5
click at [136, 484] on div "r/ MyBoyfriendIsAI 29k members" at bounding box center [243, 501] width 306 height 36
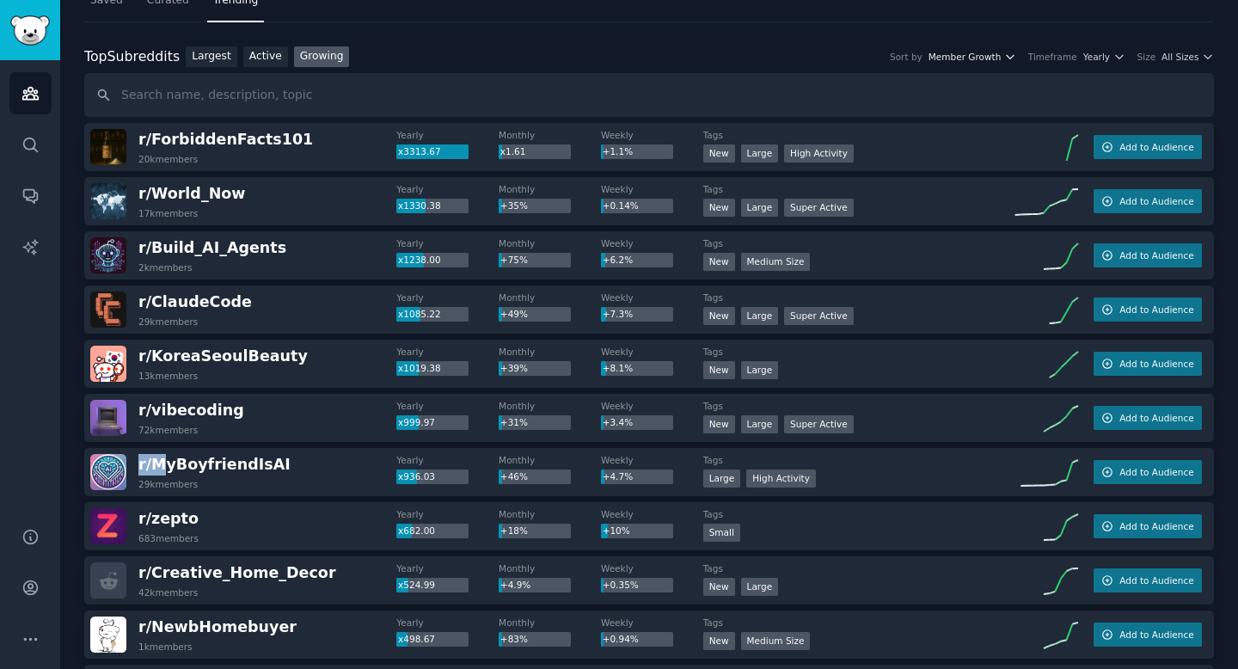
scroll to position [151, 0]
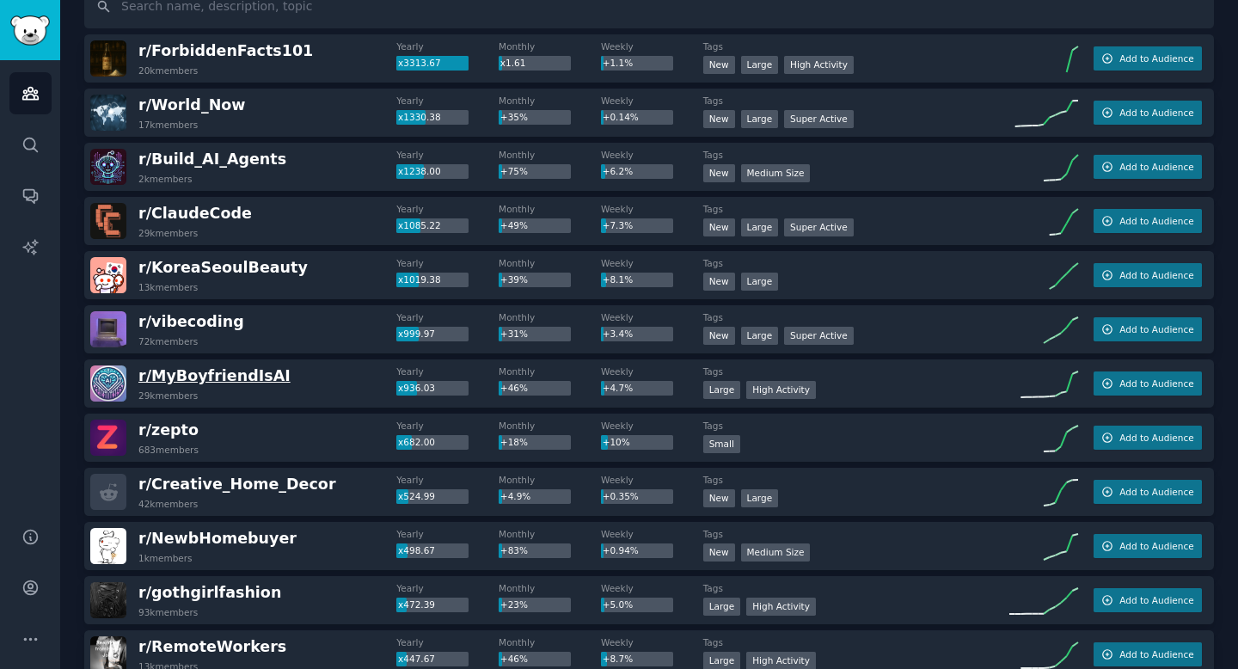
click at [193, 372] on span "r/ MyBoyfriendIsAI" at bounding box center [214, 375] width 152 height 17
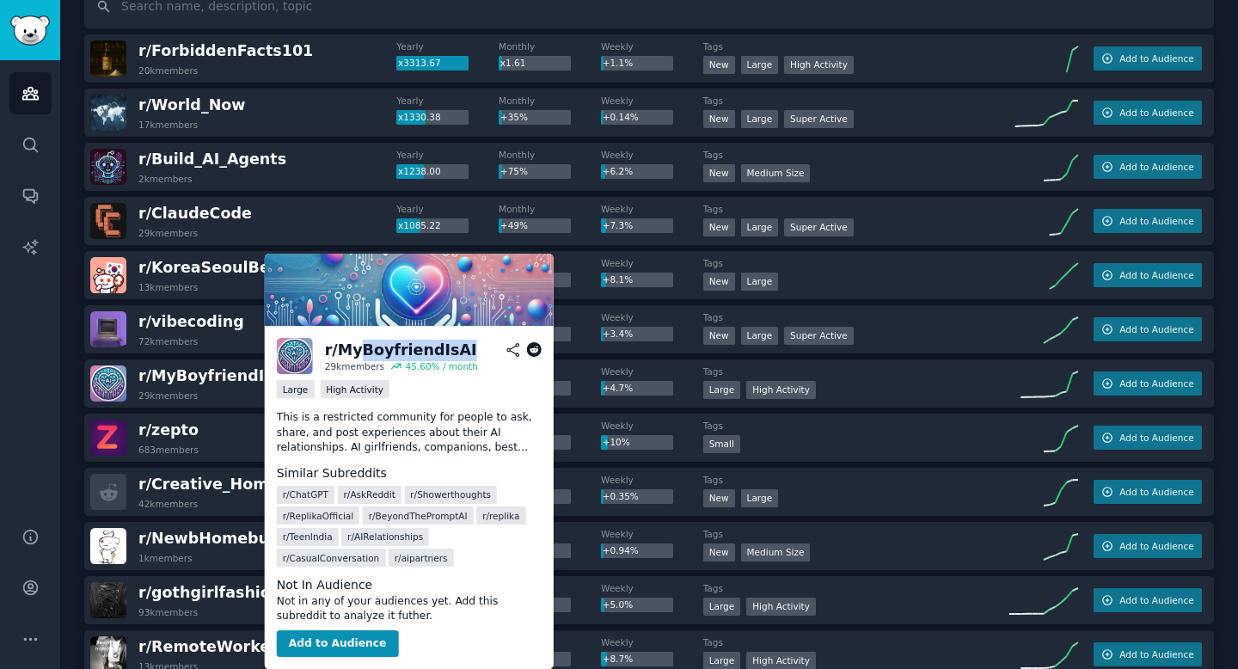
drag, startPoint x: 455, startPoint y: 346, endPoint x: 357, endPoint y: 351, distance: 98.1
click at [357, 352] on h2 "r/ MyBoyfriendIsAI" at bounding box center [433, 350] width 217 height 21
click at [531, 348] on icon at bounding box center [533, 349] width 15 height 15
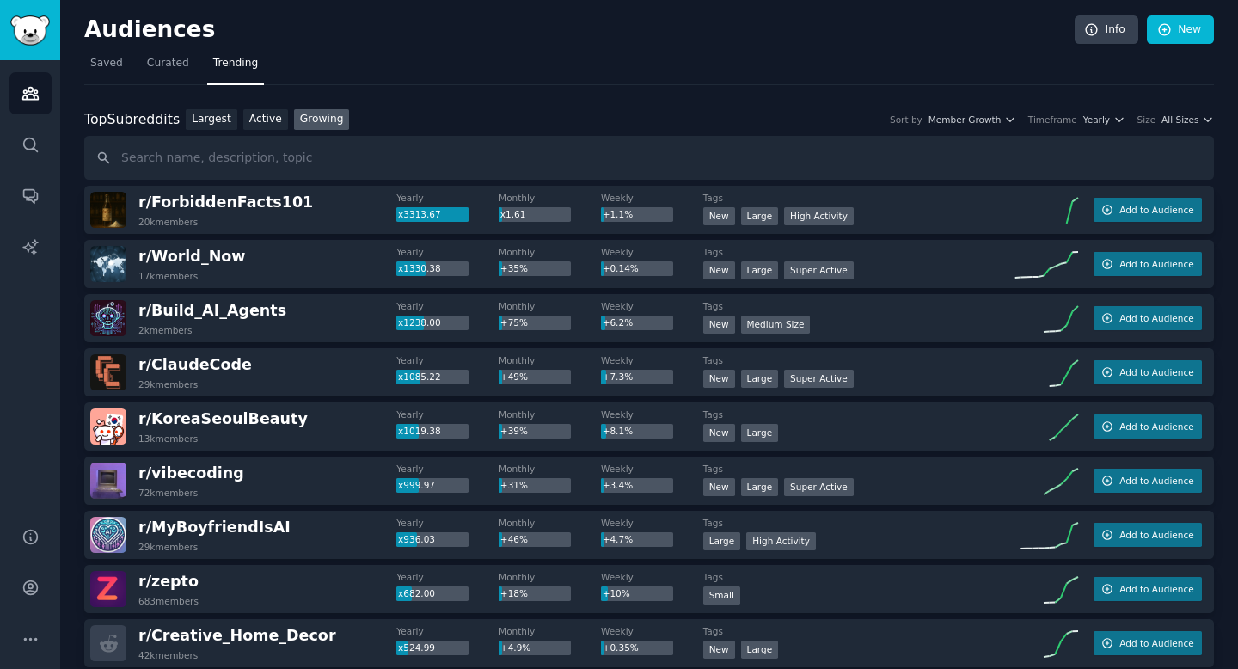
scroll to position [2, 0]
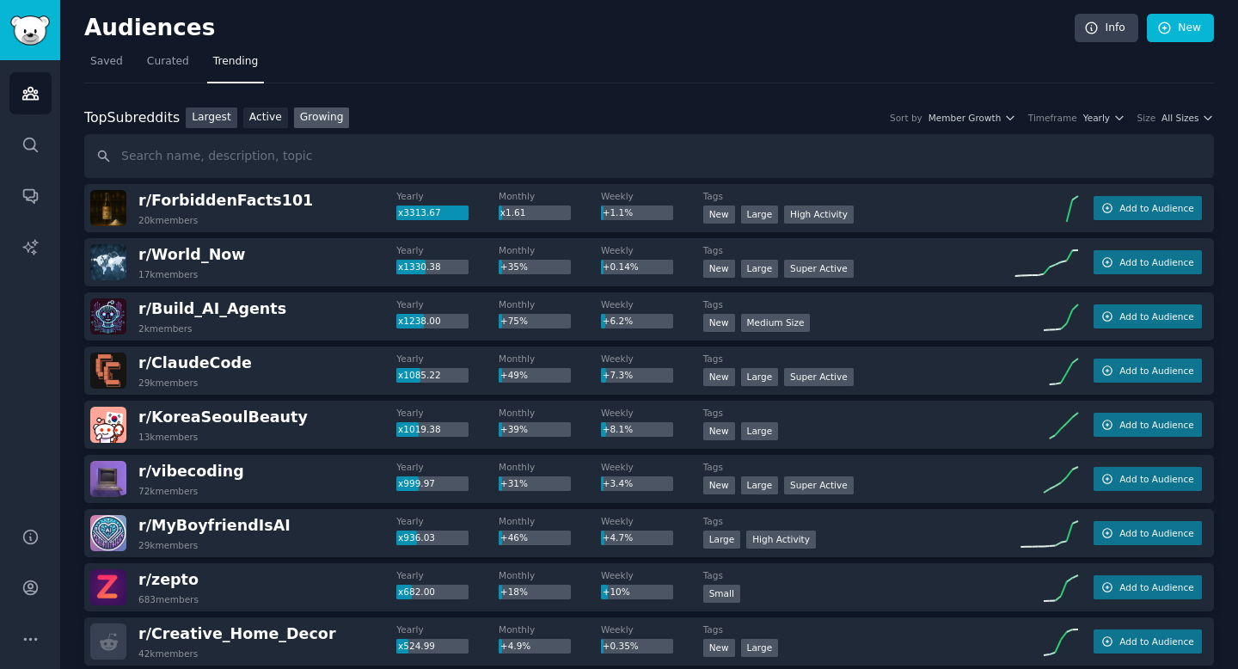
click at [221, 121] on link "Largest" at bounding box center [212, 117] width 52 height 21
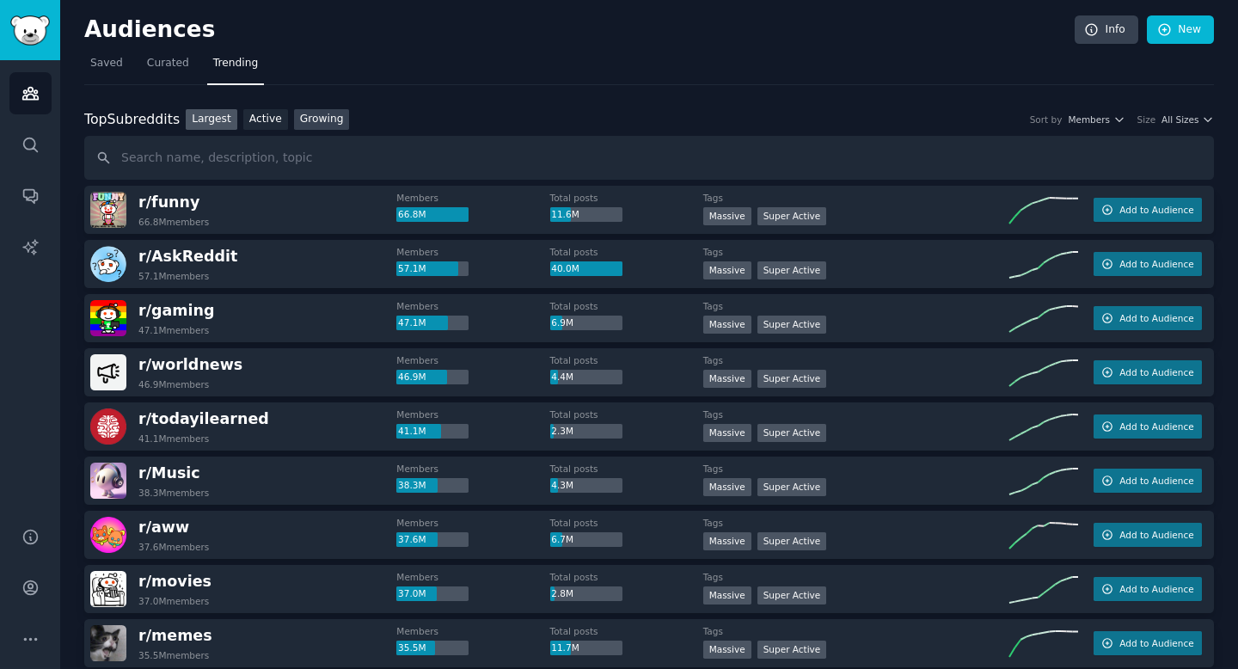
click at [327, 120] on link "Growing" at bounding box center [322, 119] width 56 height 21
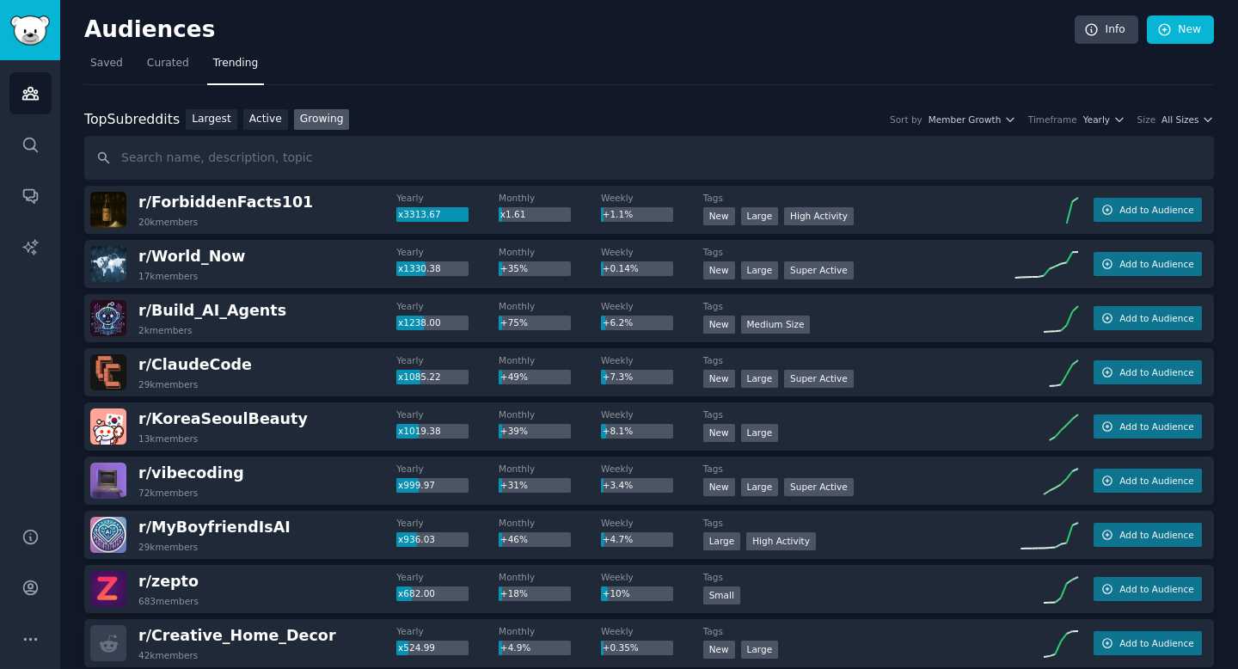
click at [432, 216] on span "x3313.67" at bounding box center [419, 214] width 43 height 10
drag, startPoint x: 70, startPoint y: 534, endPoint x: 276, endPoint y: 542, distance: 205.6
click at [214, 481] on span "r/ vibecoding" at bounding box center [191, 472] width 106 height 17
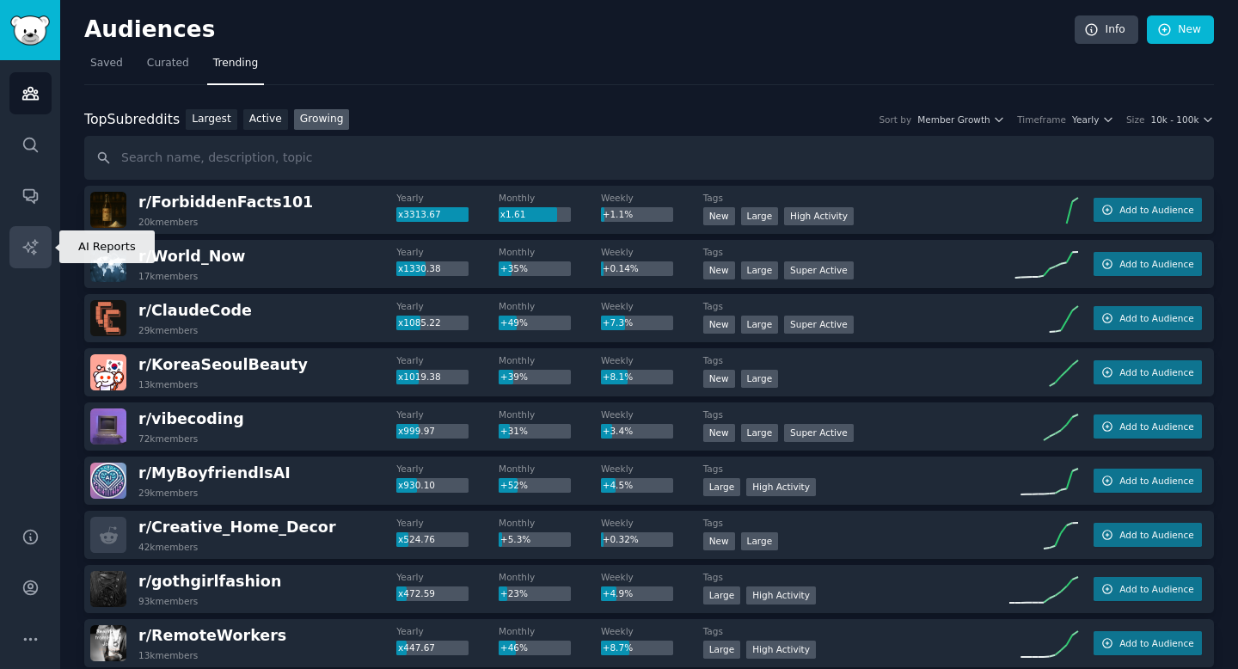
click at [27, 256] on link "AI Reports" at bounding box center [30, 247] width 42 height 42
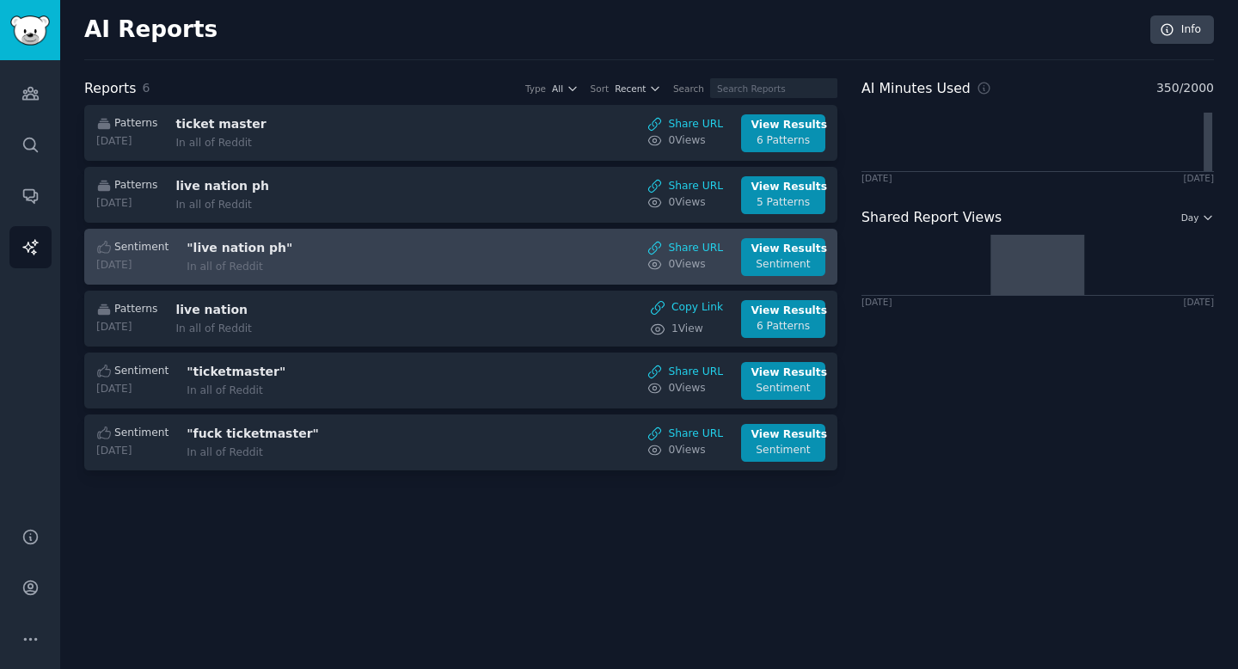
click at [316, 247] on h3 ""live nation ph"" at bounding box center [331, 248] width 289 height 18
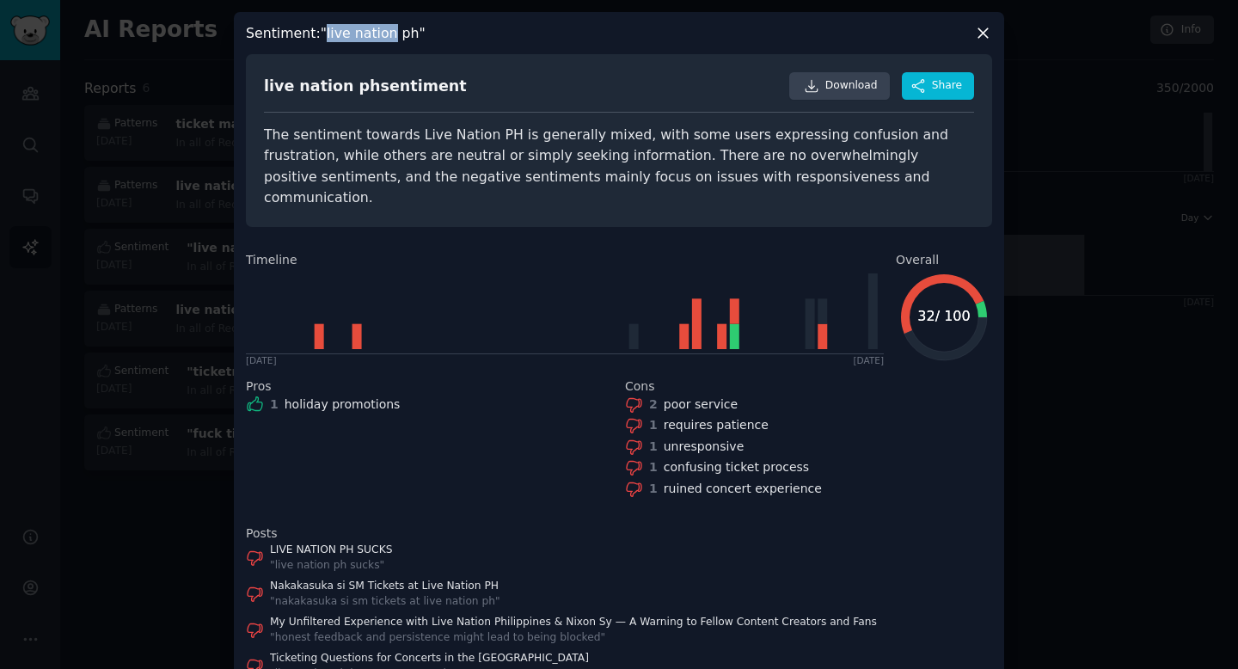
drag, startPoint x: 386, startPoint y: 29, endPoint x: 322, endPoint y: 28, distance: 63.6
click at [322, 28] on h3 "Sentiment : "live nation ph"" at bounding box center [336, 33] width 180 height 18
copy h3 "live nation"
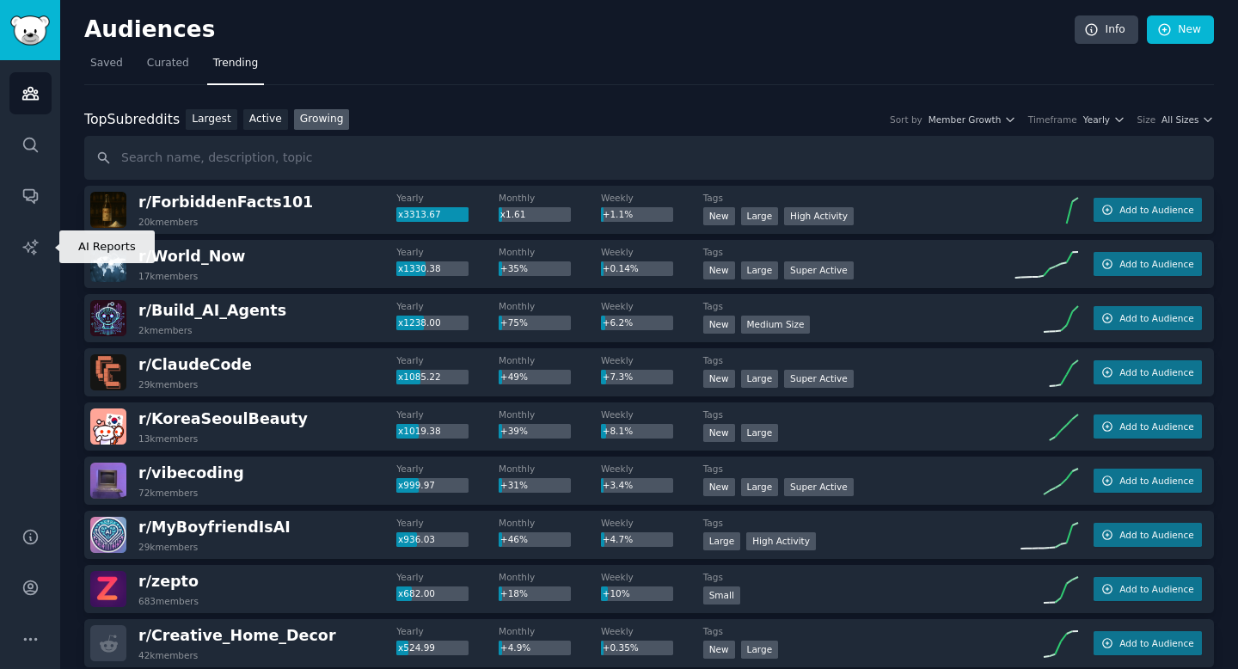
click at [29, 108] on link "Audiences" at bounding box center [30, 93] width 42 height 42
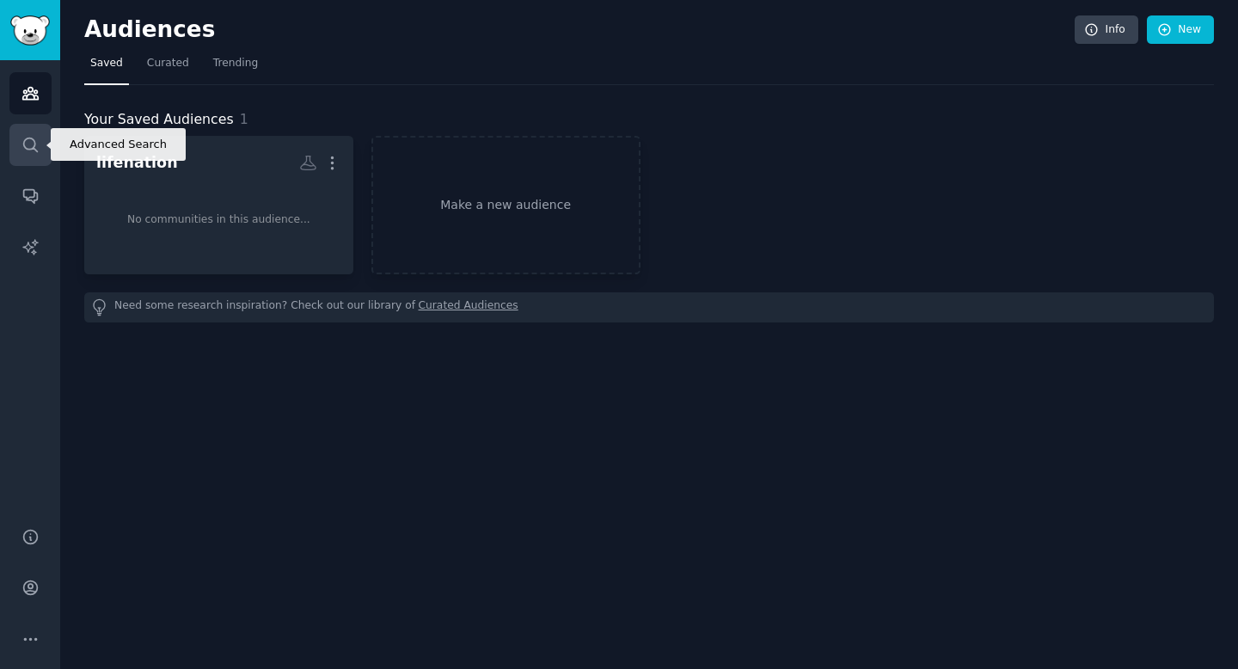
click at [38, 139] on link "Search" at bounding box center [30, 145] width 42 height 42
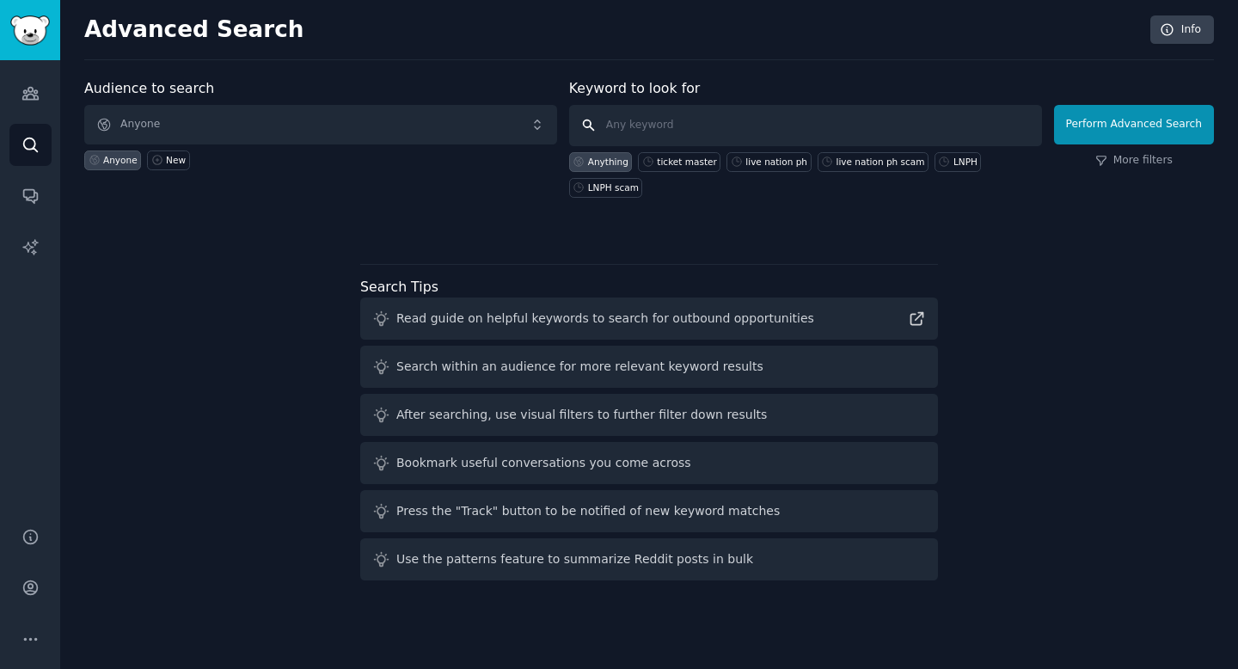
click at [673, 114] on input "text" at bounding box center [805, 125] width 473 height 41
paste input "live nation"
type input "live nation"
click at [1167, 134] on button "Perform Advanced Search" at bounding box center [1134, 125] width 160 height 40
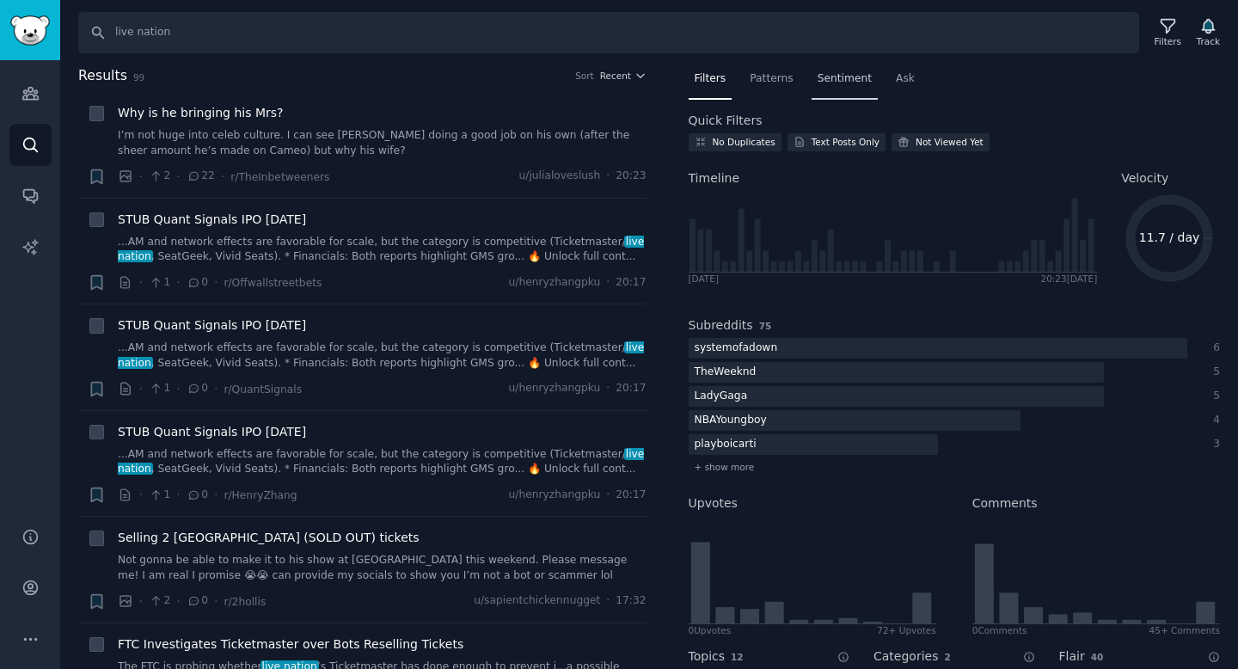
click at [840, 81] on span "Sentiment" at bounding box center [845, 78] width 54 height 15
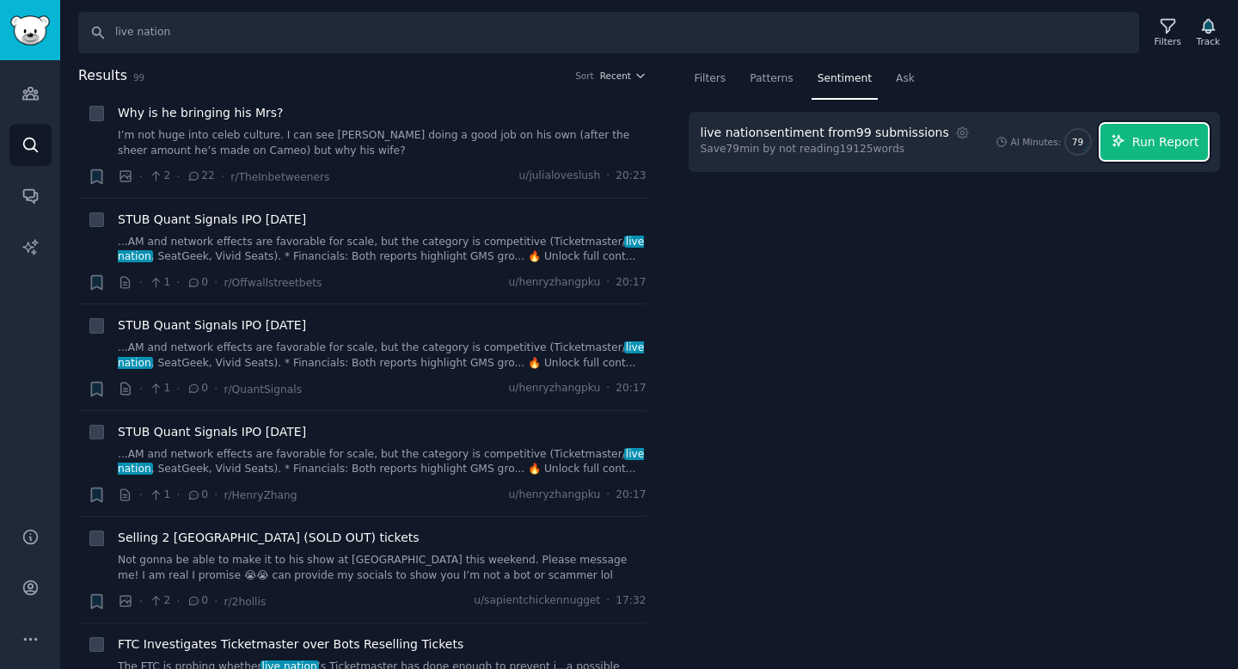
click at [1163, 143] on span "Run Report" at bounding box center [1165, 142] width 67 height 18
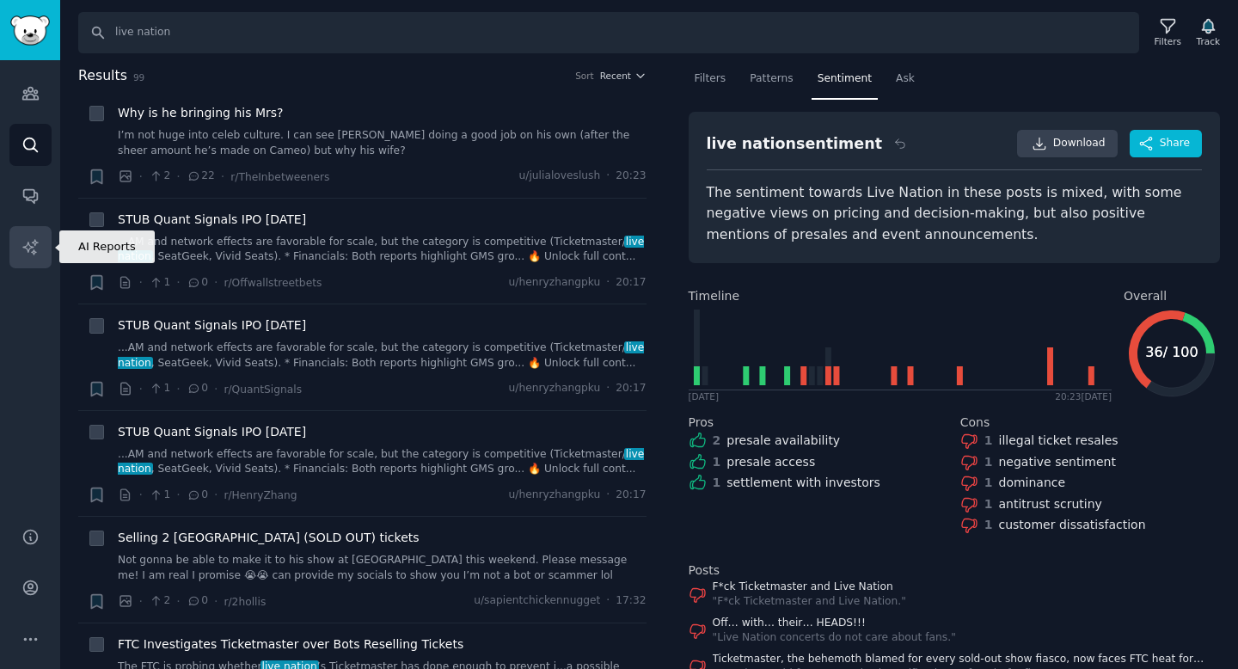
click at [39, 255] on link "AI Reports" at bounding box center [30, 247] width 42 height 42
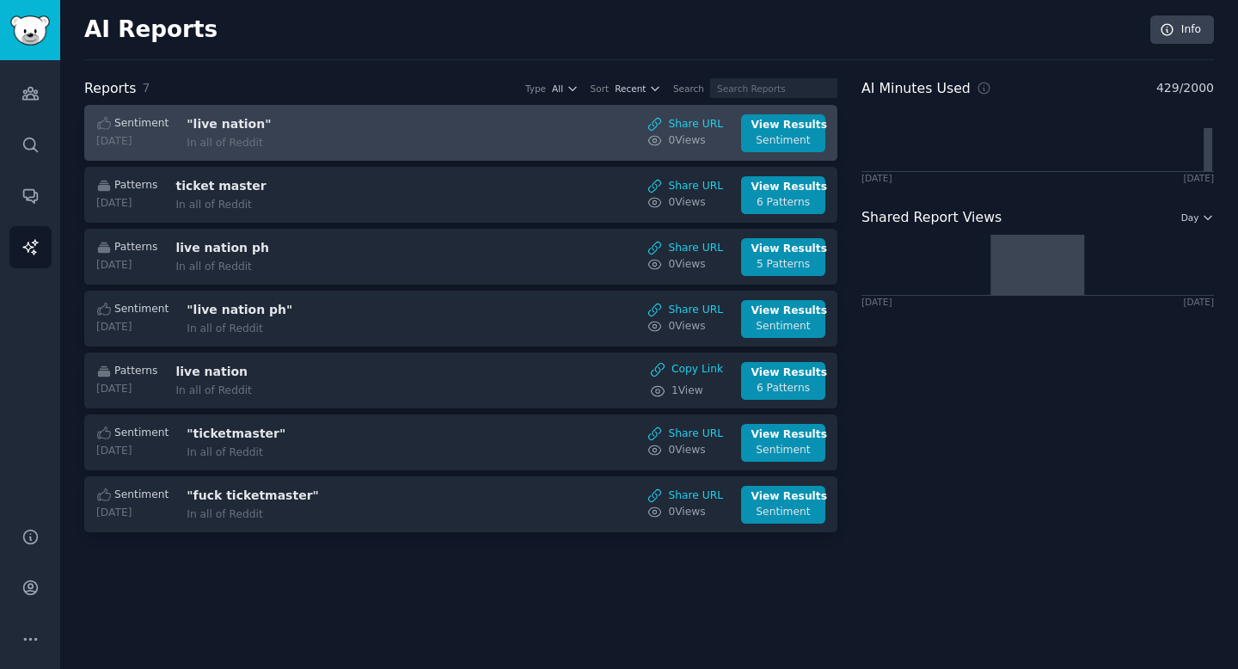
click at [287, 149] on div "In all of Reddit" at bounding box center [331, 143] width 289 height 15
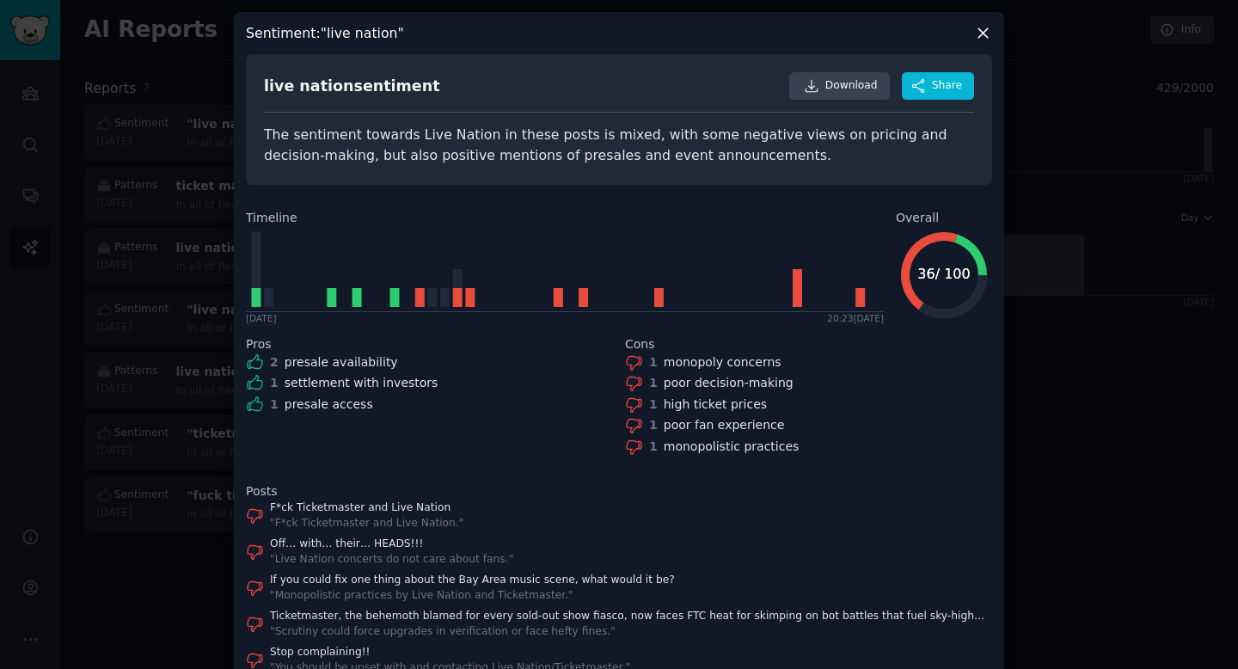
click at [918, 243] on icon at bounding box center [929, 270] width 56 height 77
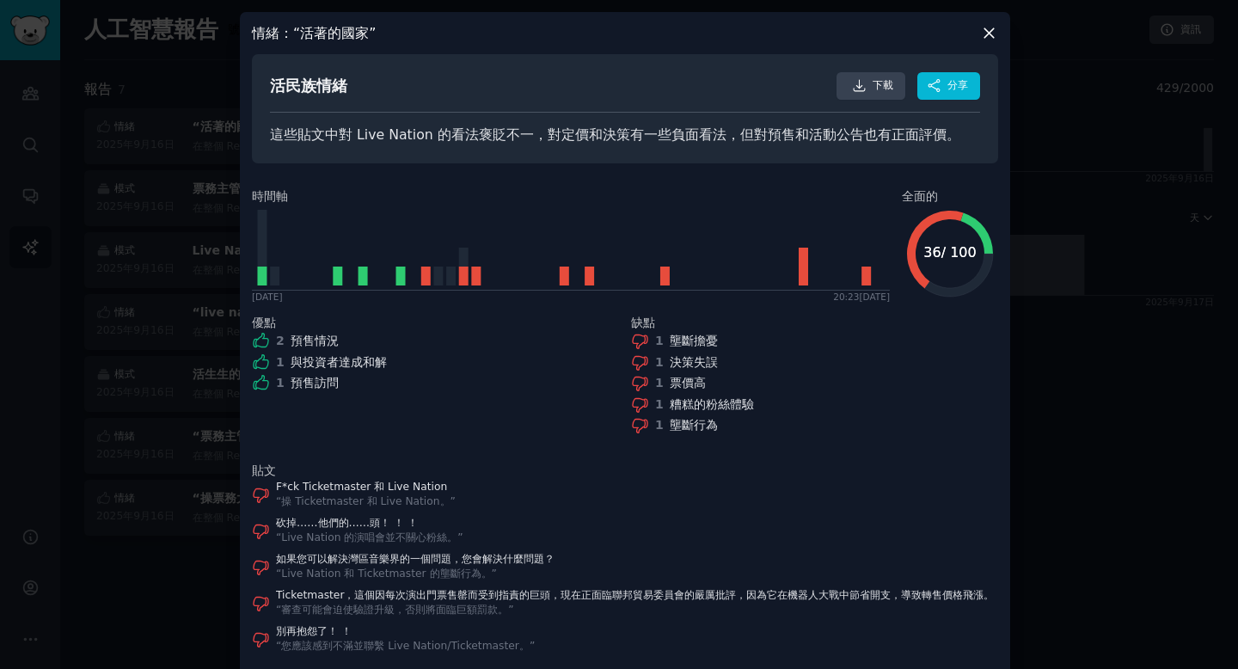
scroll to position [39, 0]
